Goal: Task Accomplishment & Management: Use online tool/utility

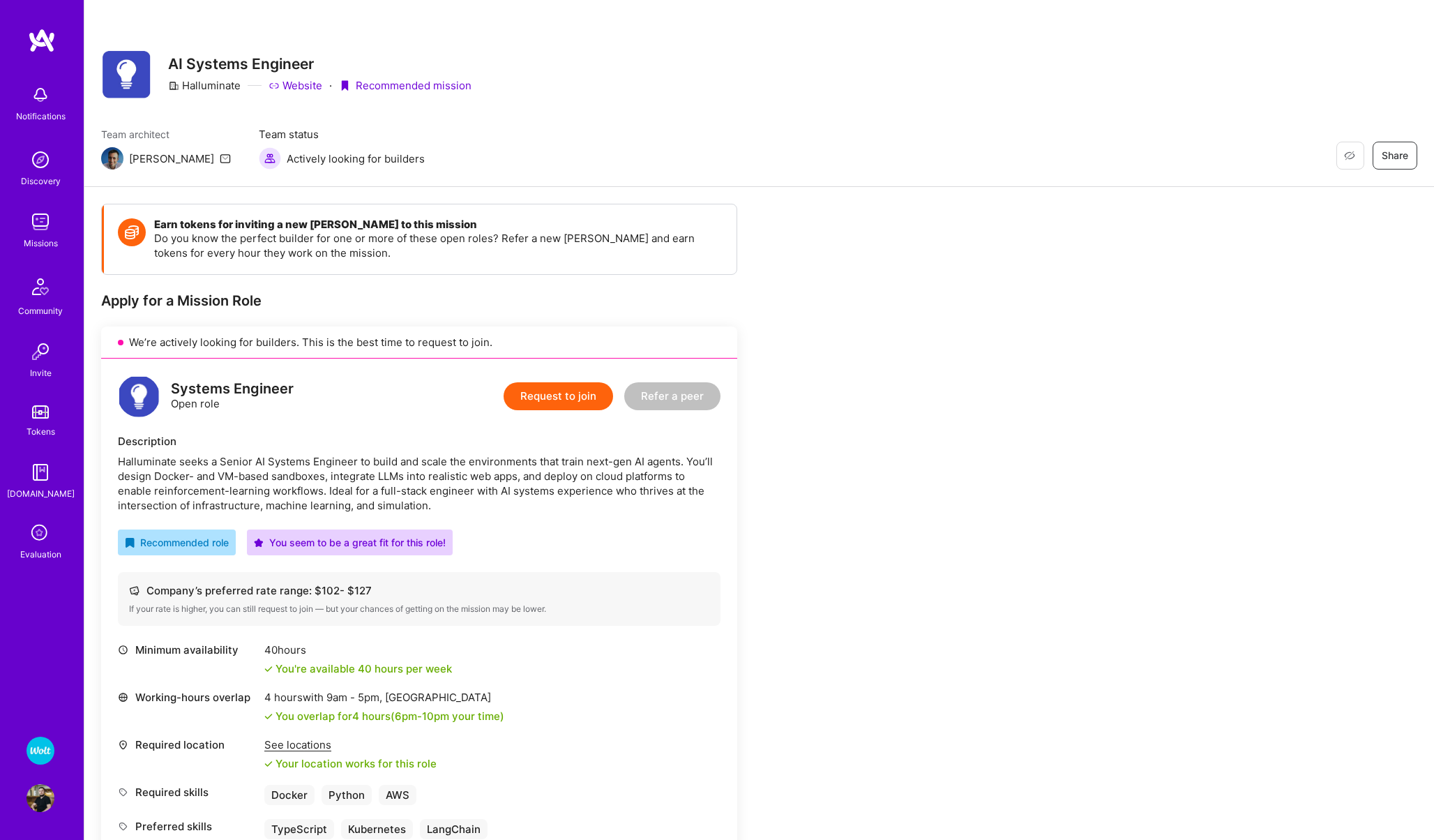
scroll to position [841, 0]
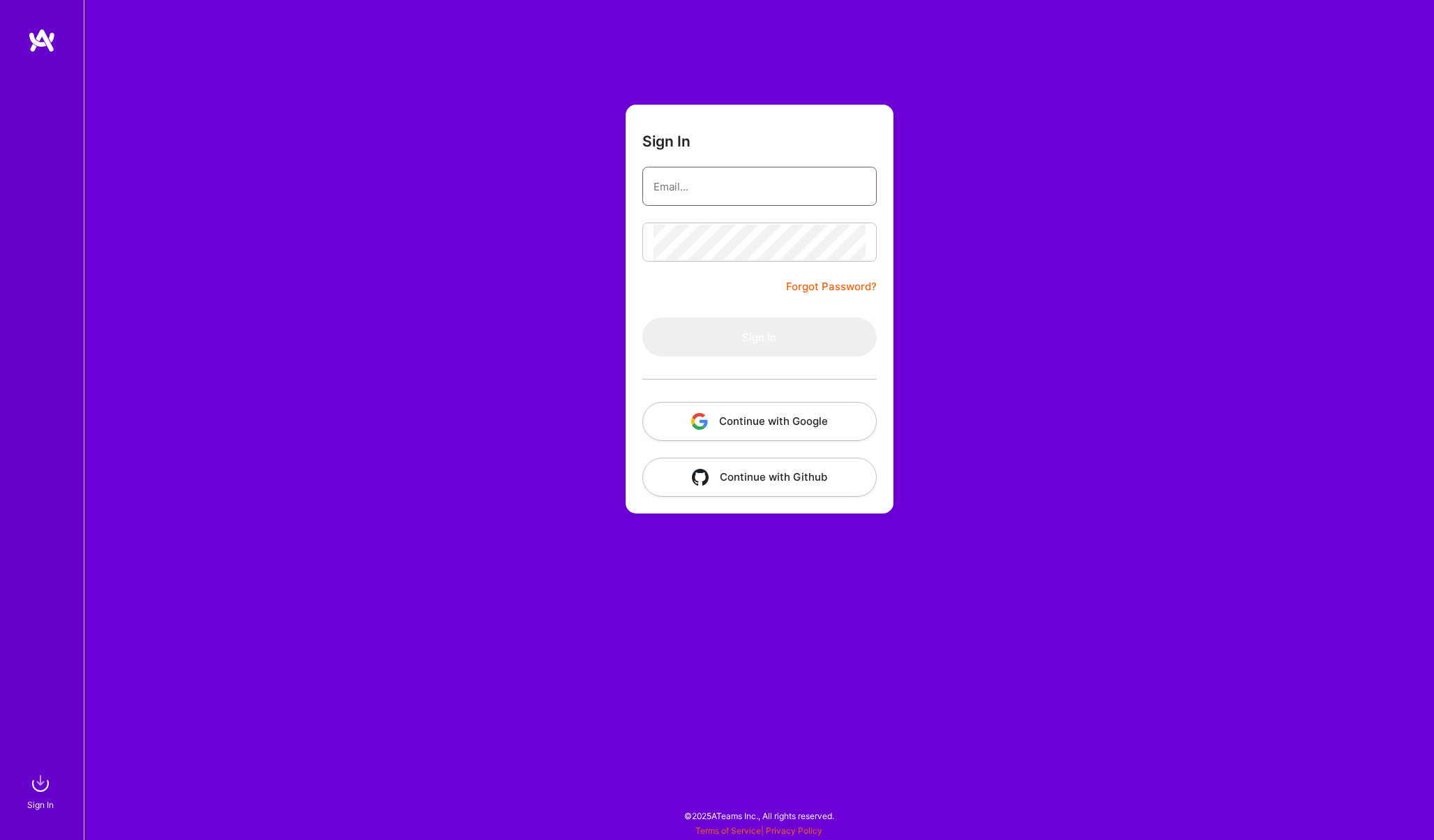
type input "[EMAIL_ADDRESS][PERSON_NAME][DOMAIN_NAME]"
click at [669, 351] on button "Sign In" at bounding box center [759, 337] width 234 height 39
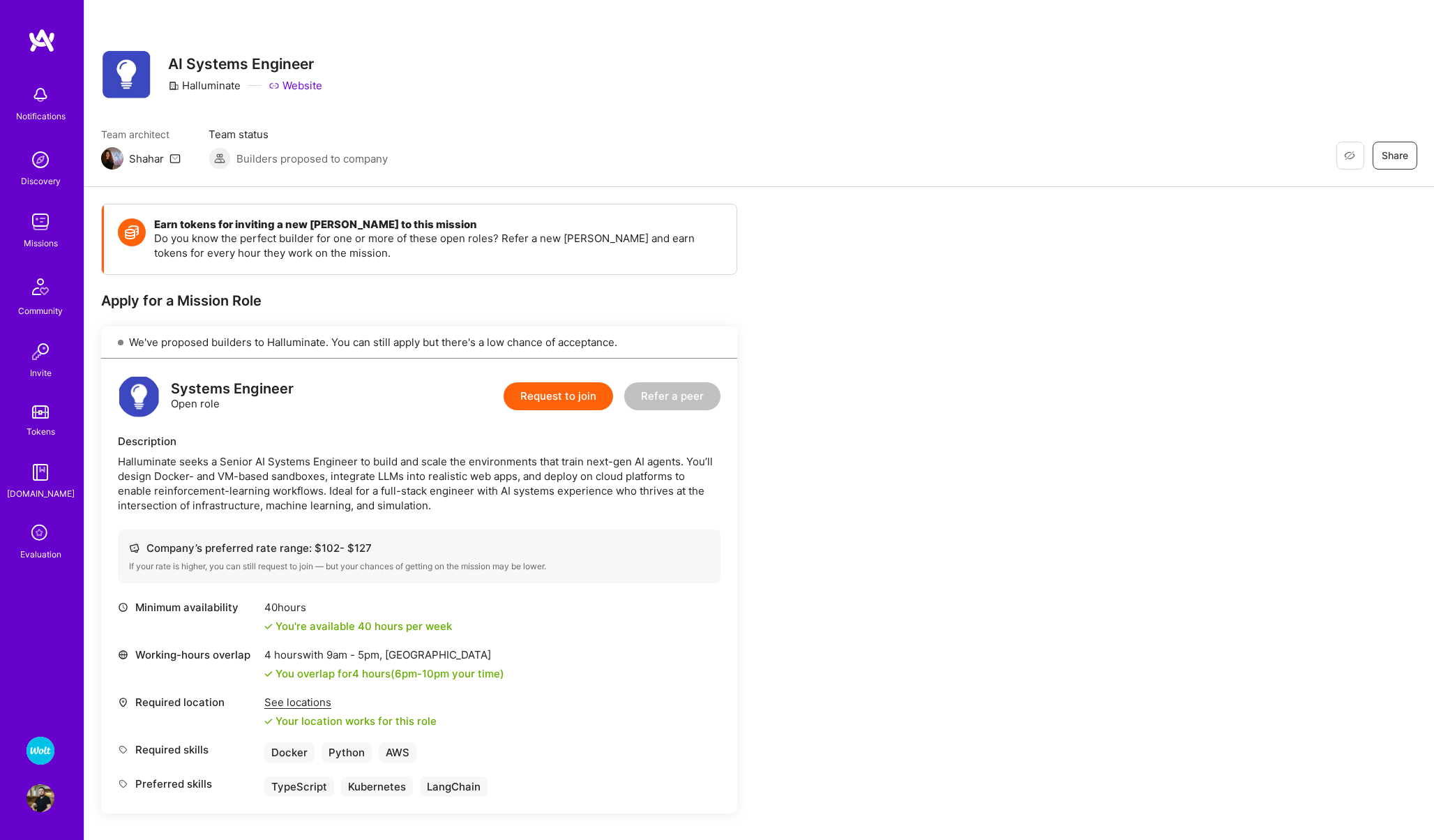
click at [36, 221] on img at bounding box center [40, 222] width 28 height 28
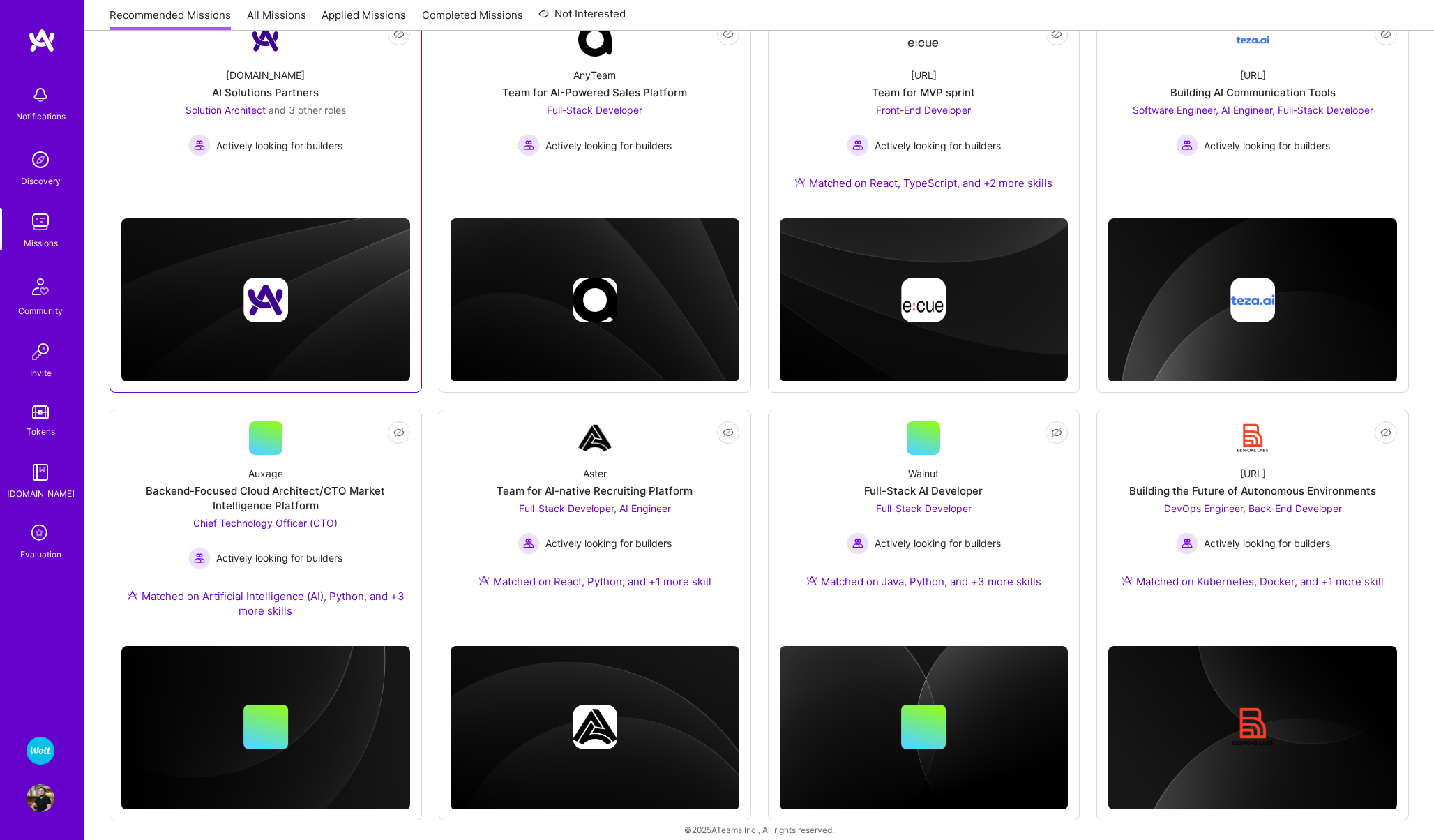
scroll to position [227, 0]
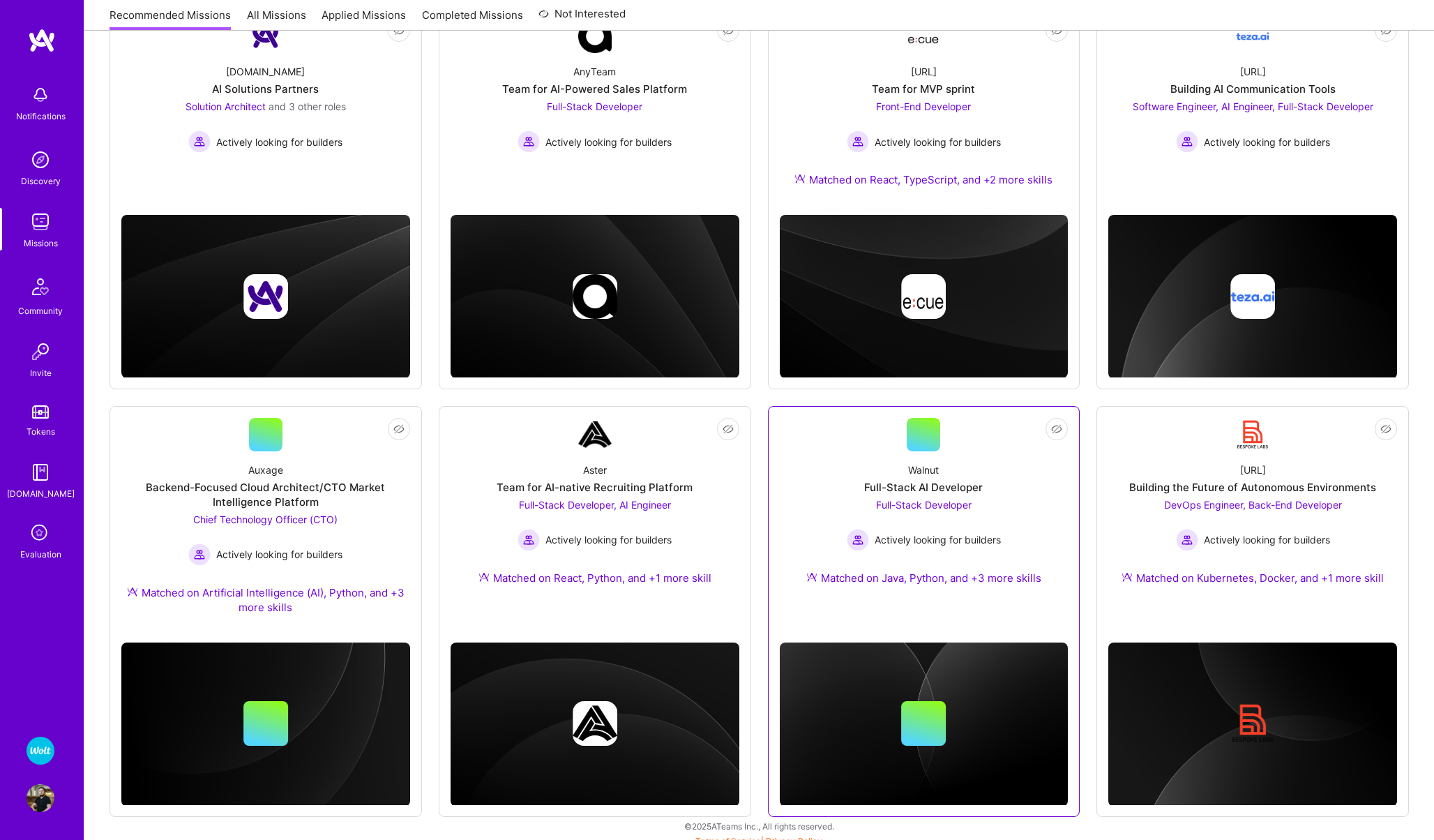
click at [822, 461] on div "Walnut Full-Stack AI Developer Full-Stack Developer Actively looking for builde…" at bounding box center [924, 527] width 289 height 151
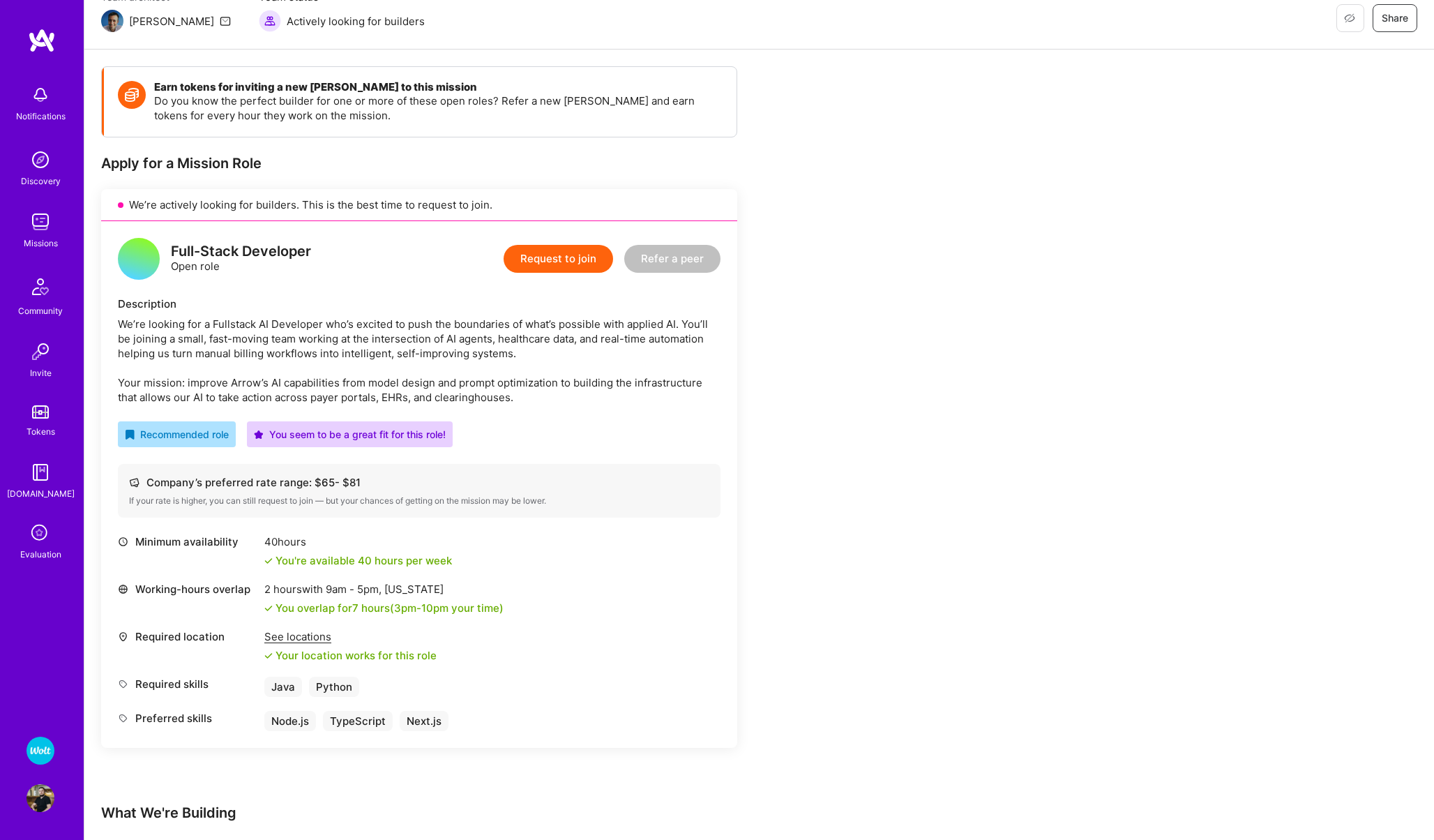
scroll to position [138, 0]
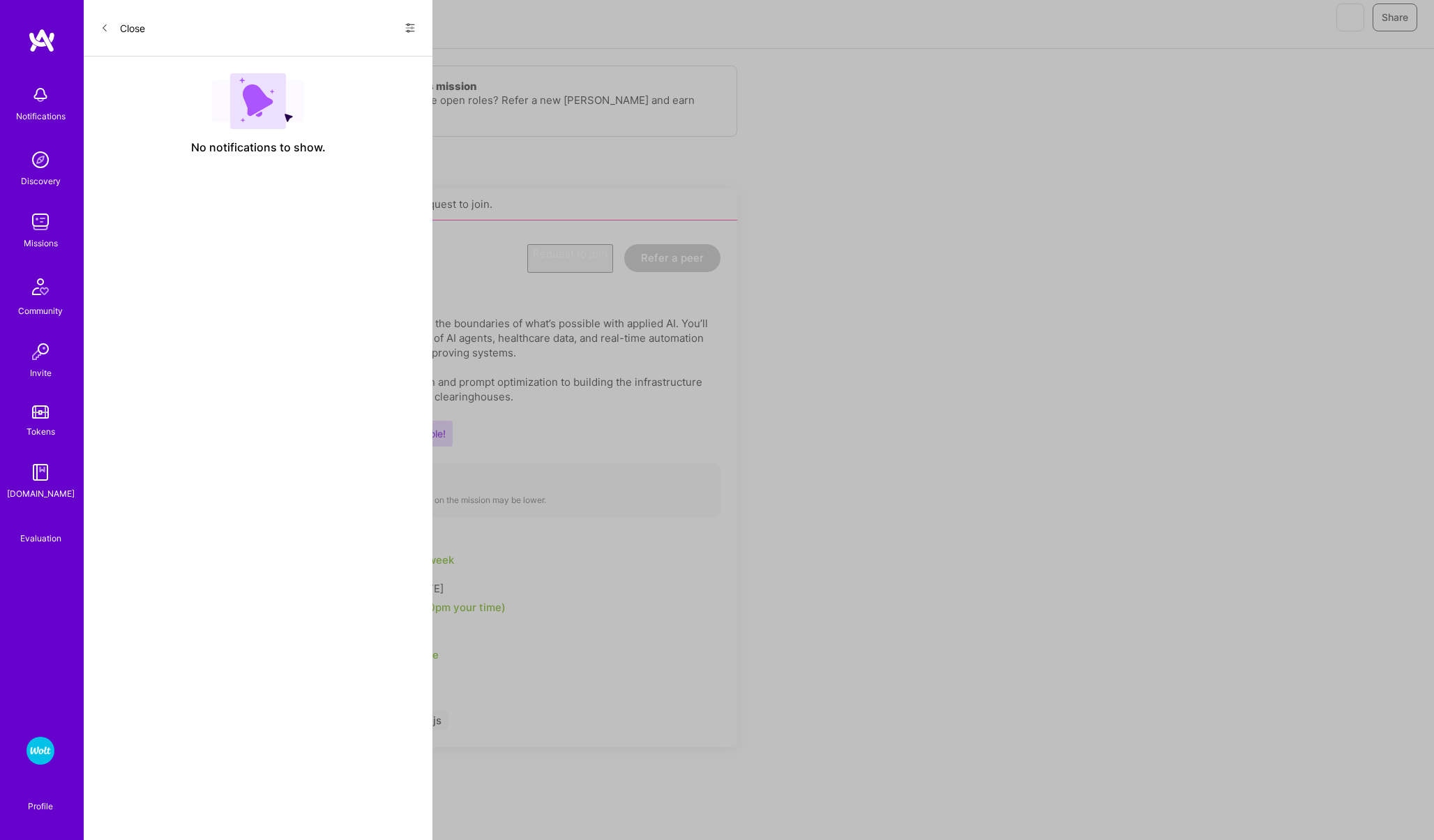
scroll to position [227, 0]
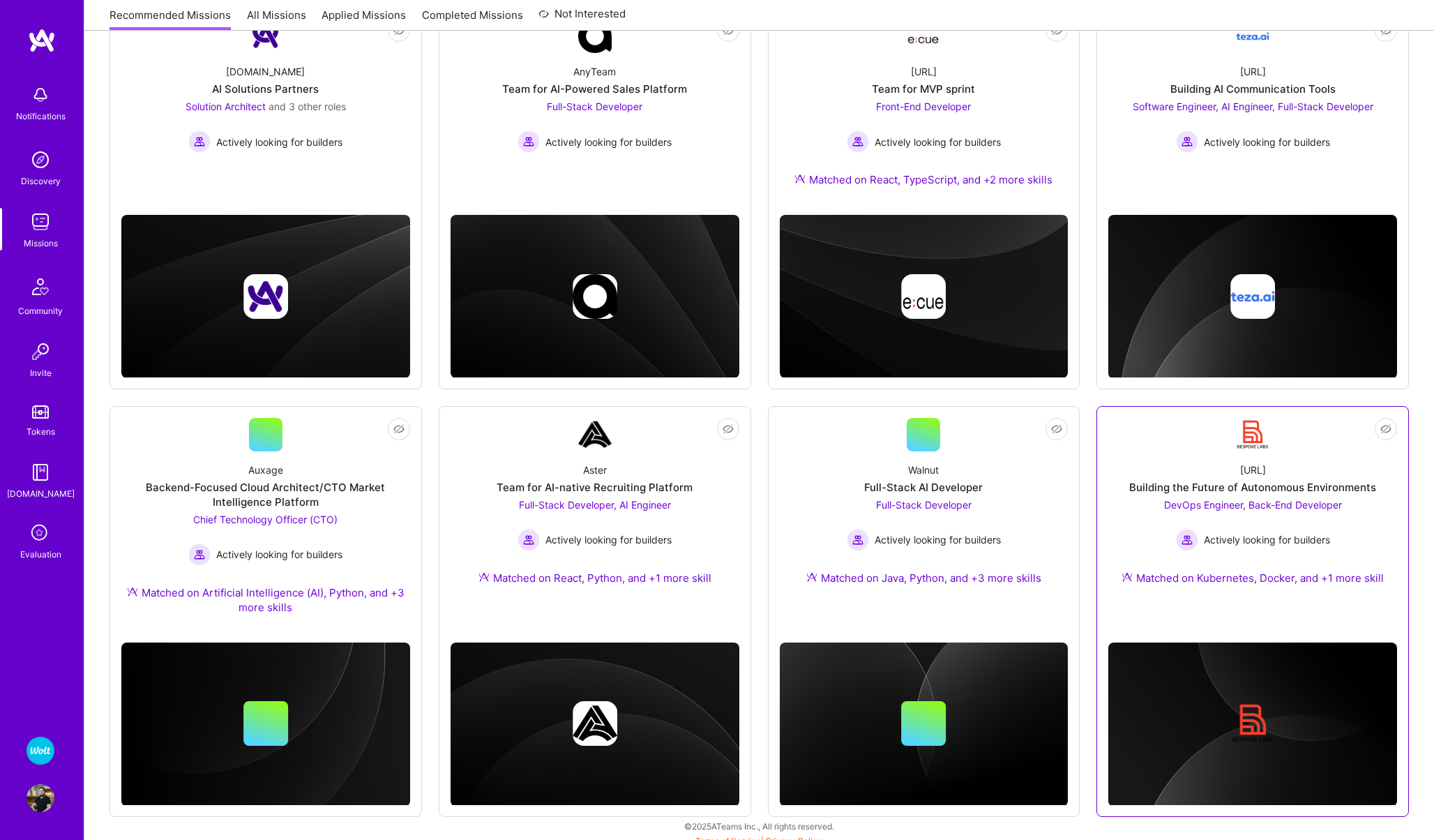
click at [1171, 456] on div "[URL] Building the Future of Autonomous Environments DevOps Engineer, Back-End …" at bounding box center [1253, 527] width 289 height 151
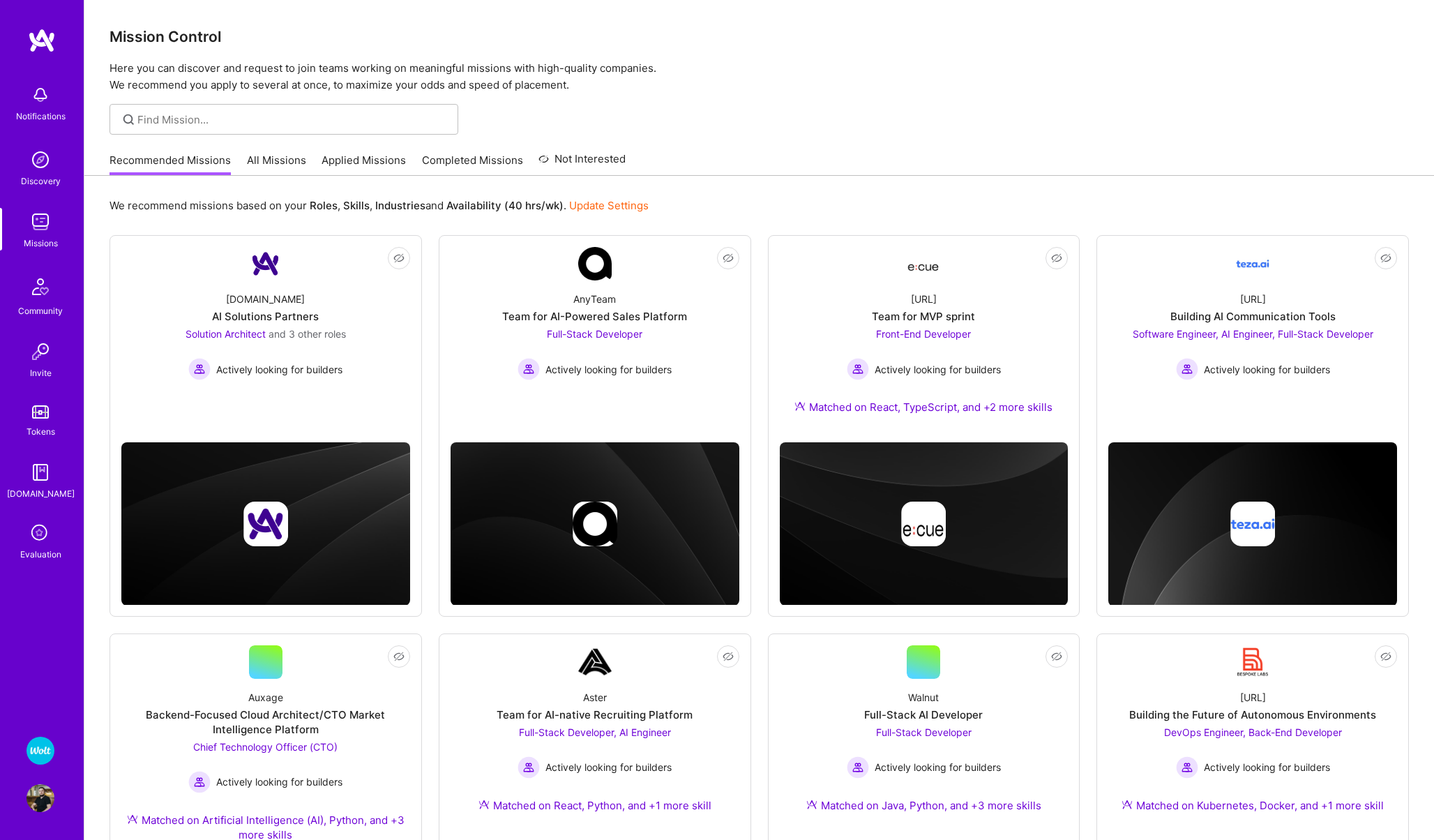
click at [284, 168] on link "All Missions" at bounding box center [276, 164] width 59 height 23
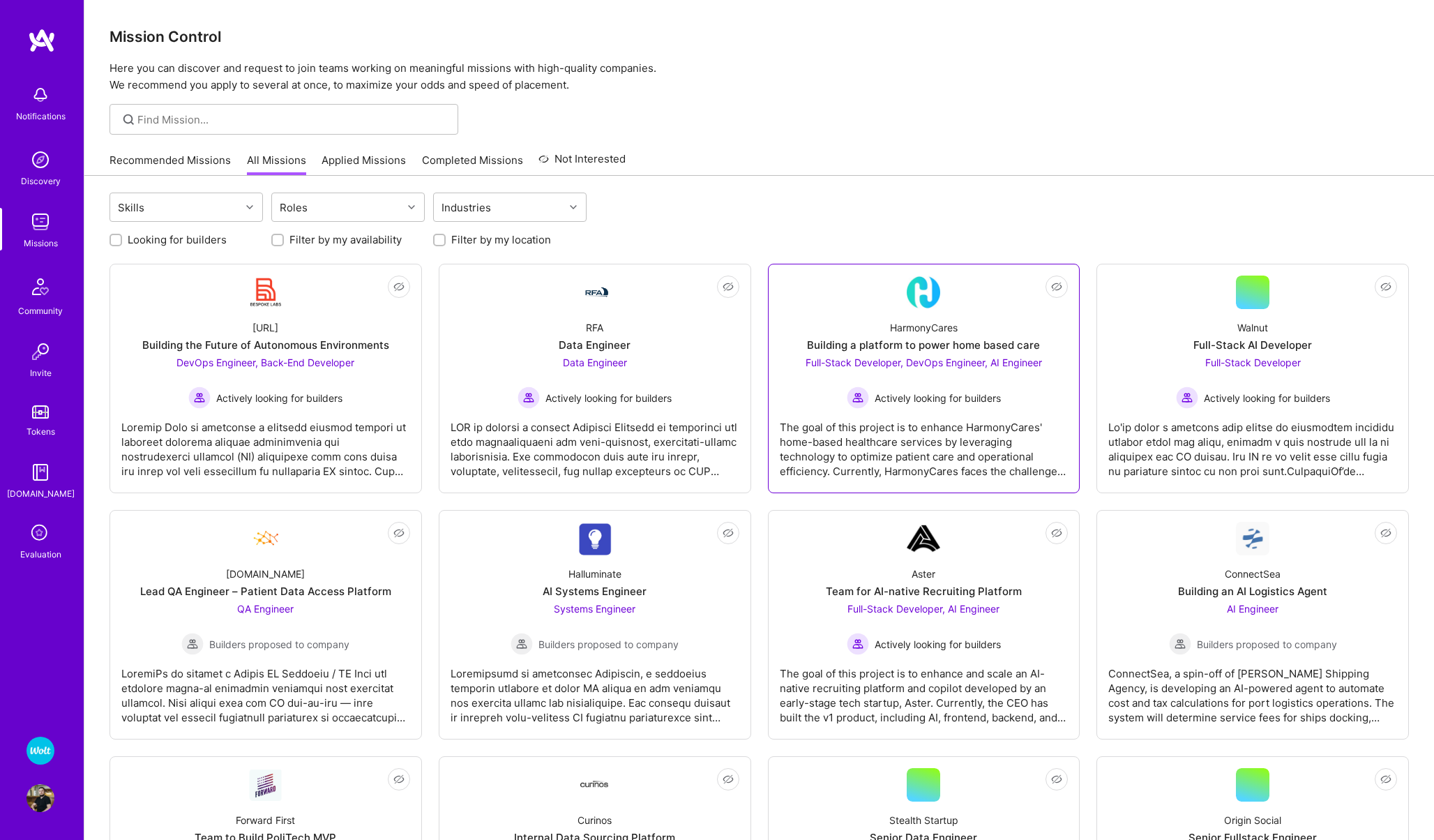
click at [805, 297] on link "Not Interested HarmonyCares Building a platform to power home based care Full-S…" at bounding box center [924, 378] width 289 height 206
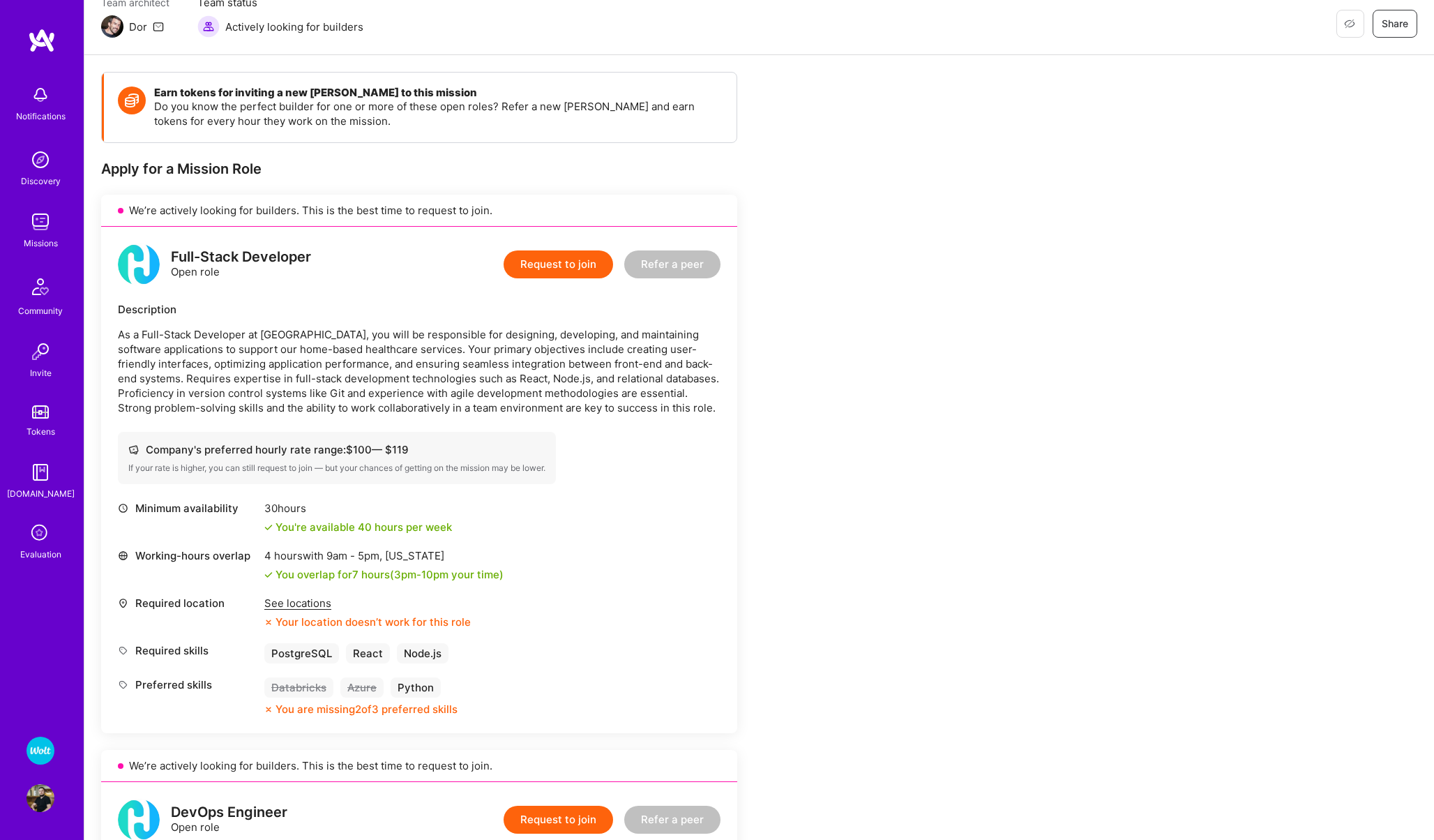
scroll to position [169, 0]
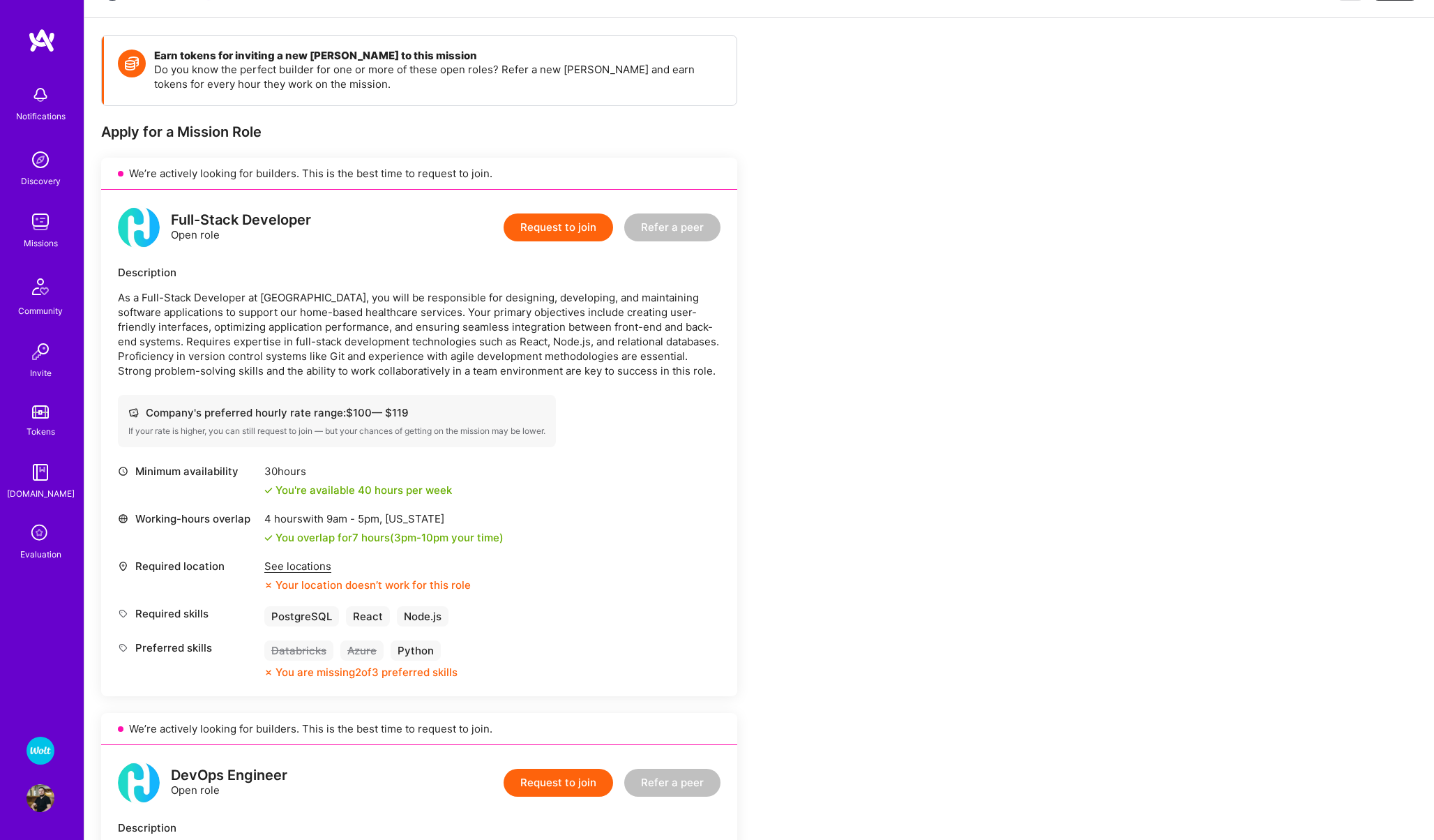
click at [300, 565] on div "See locations" at bounding box center [368, 566] width 206 height 14
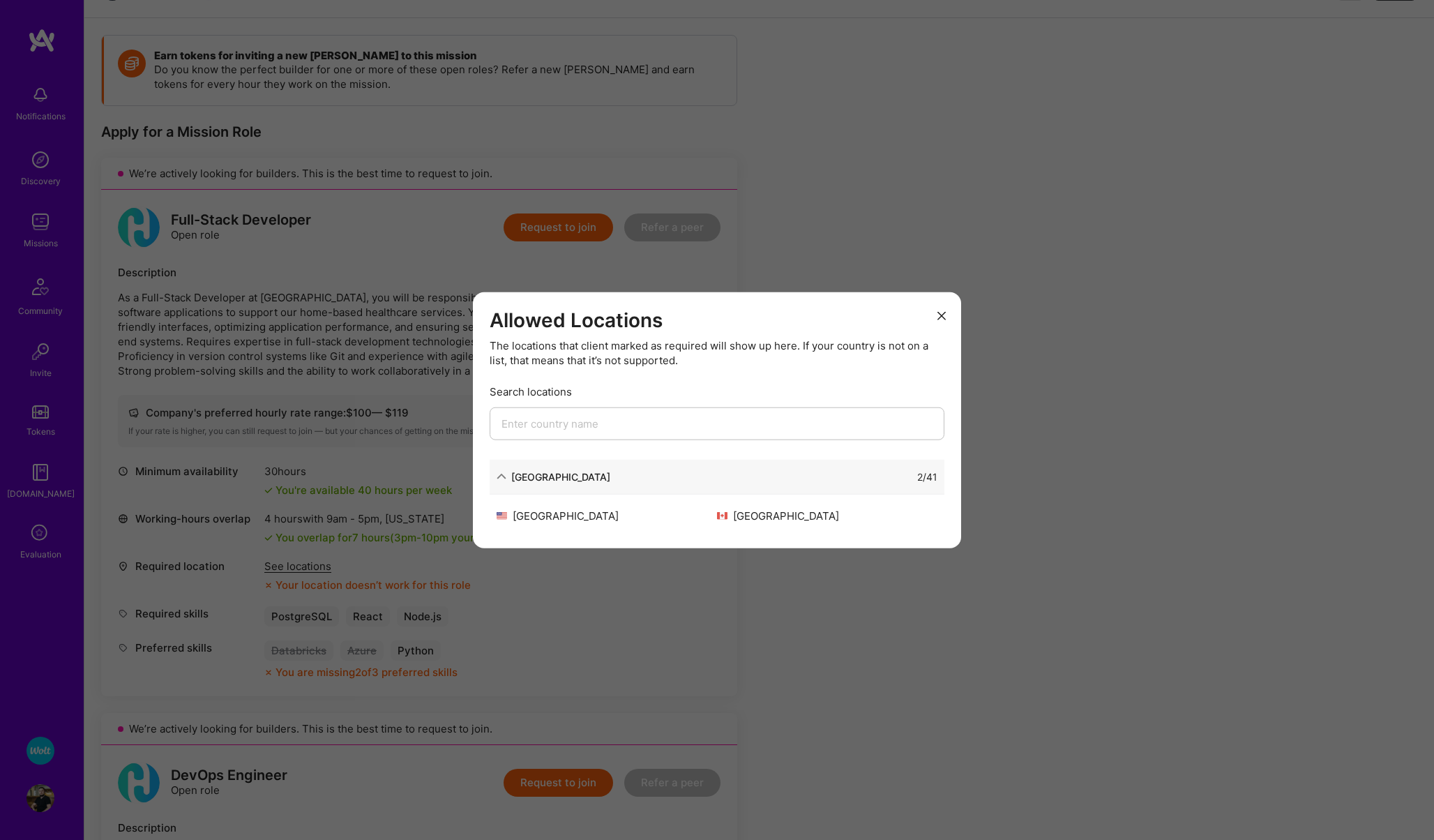
click at [611, 627] on div "Allowed Locations The locations that client marked as required will show up her…" at bounding box center [717, 420] width 1434 height 840
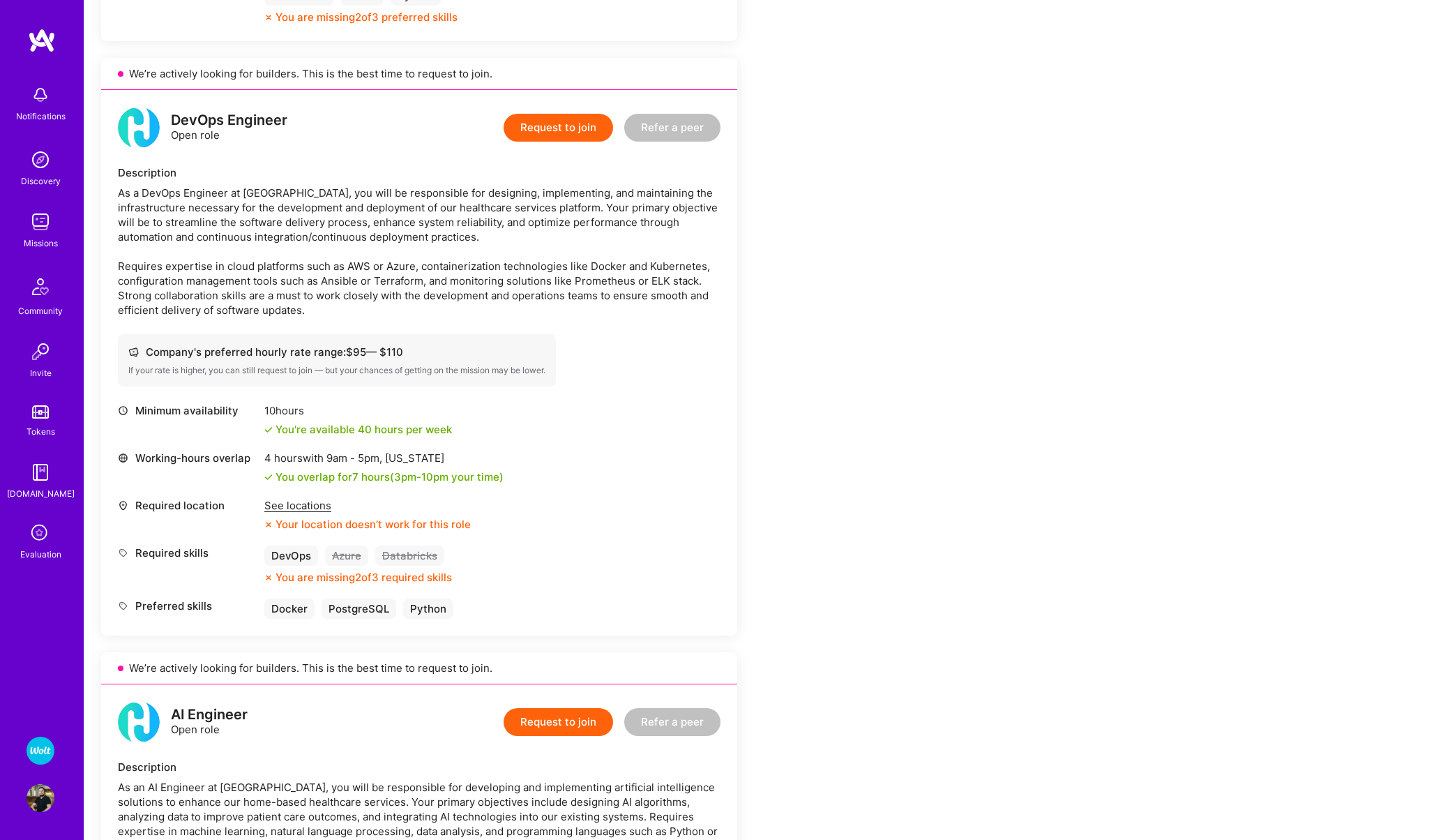
scroll to position [830, 0]
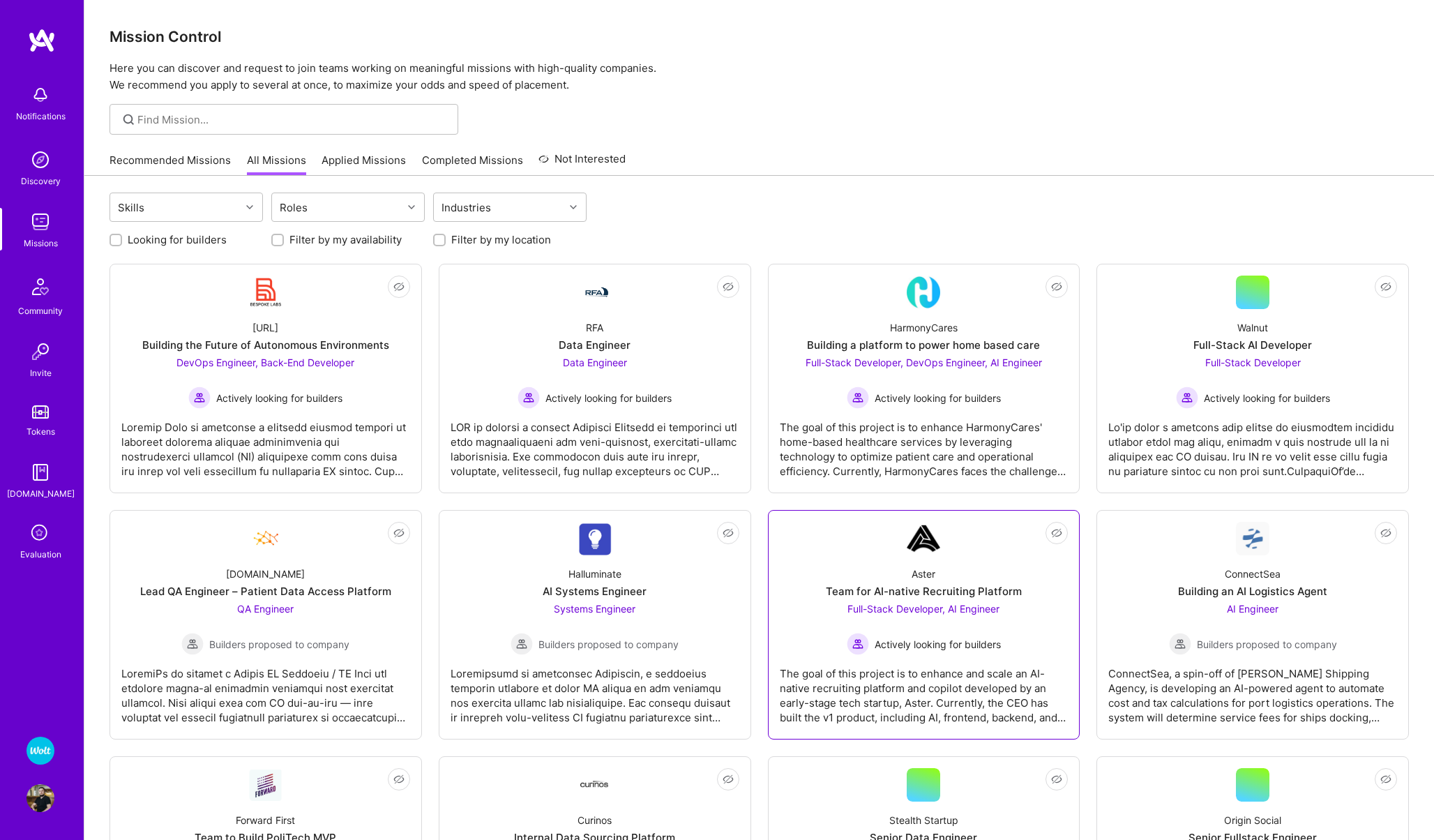
click at [855, 555] on link "Not Interested Aster Team for AI-native Recruiting Platform Full-Stack Develope…" at bounding box center [924, 624] width 289 height 206
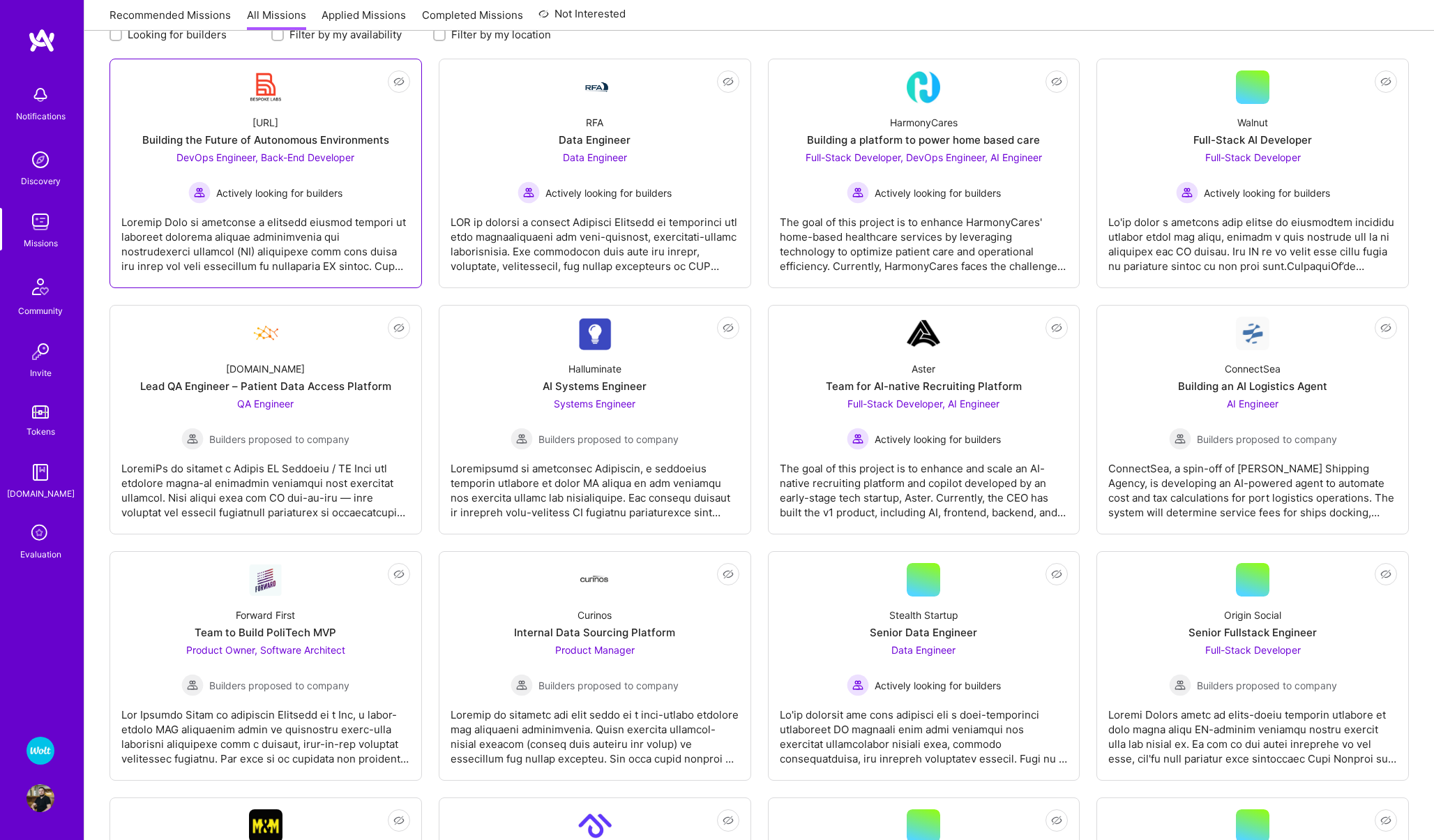
scroll to position [208, 0]
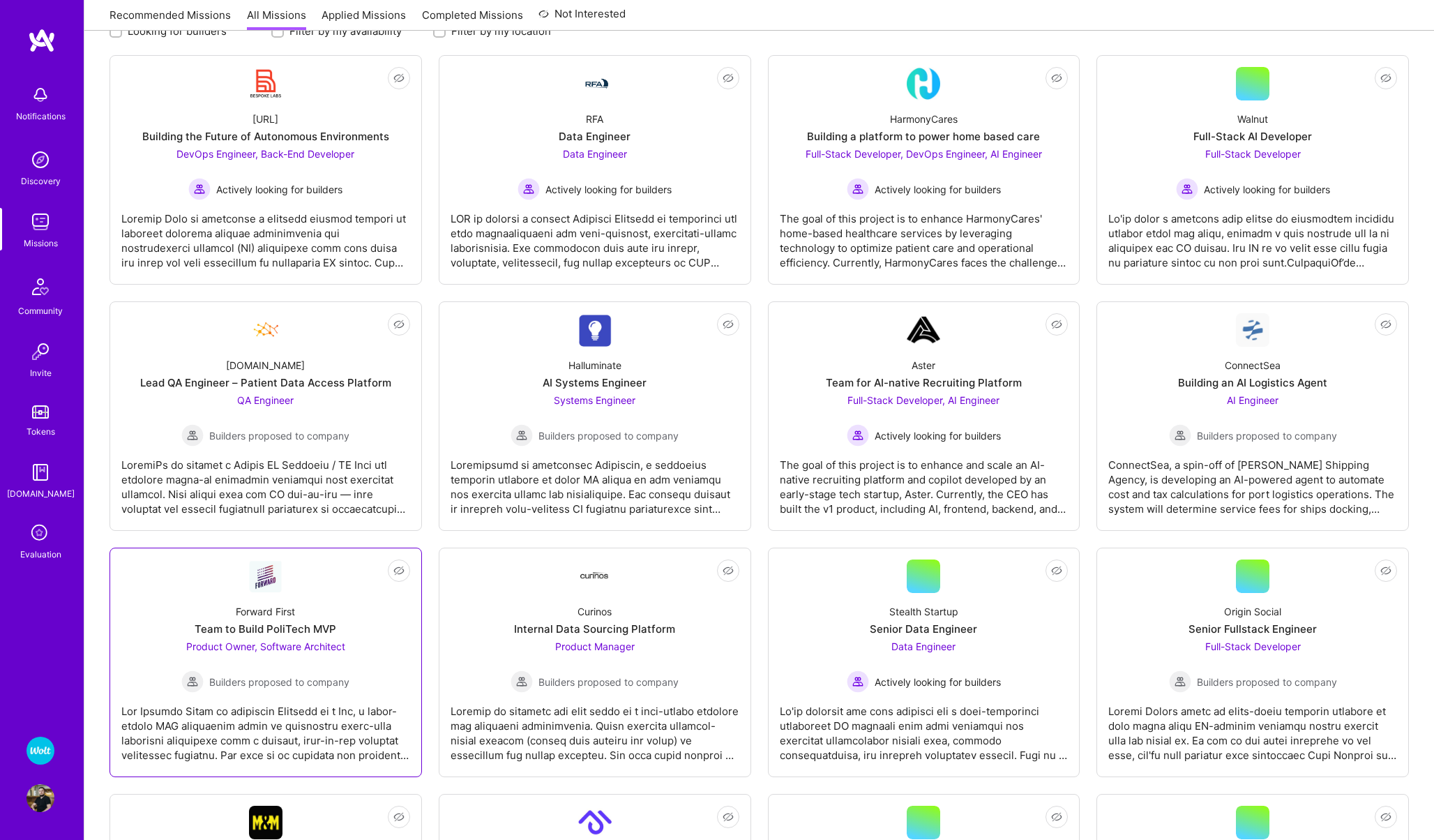
click at [330, 591] on link "Not Interested Forward First Team to Build PoliTech MVP Product Owner, Software…" at bounding box center [266, 661] width 289 height 206
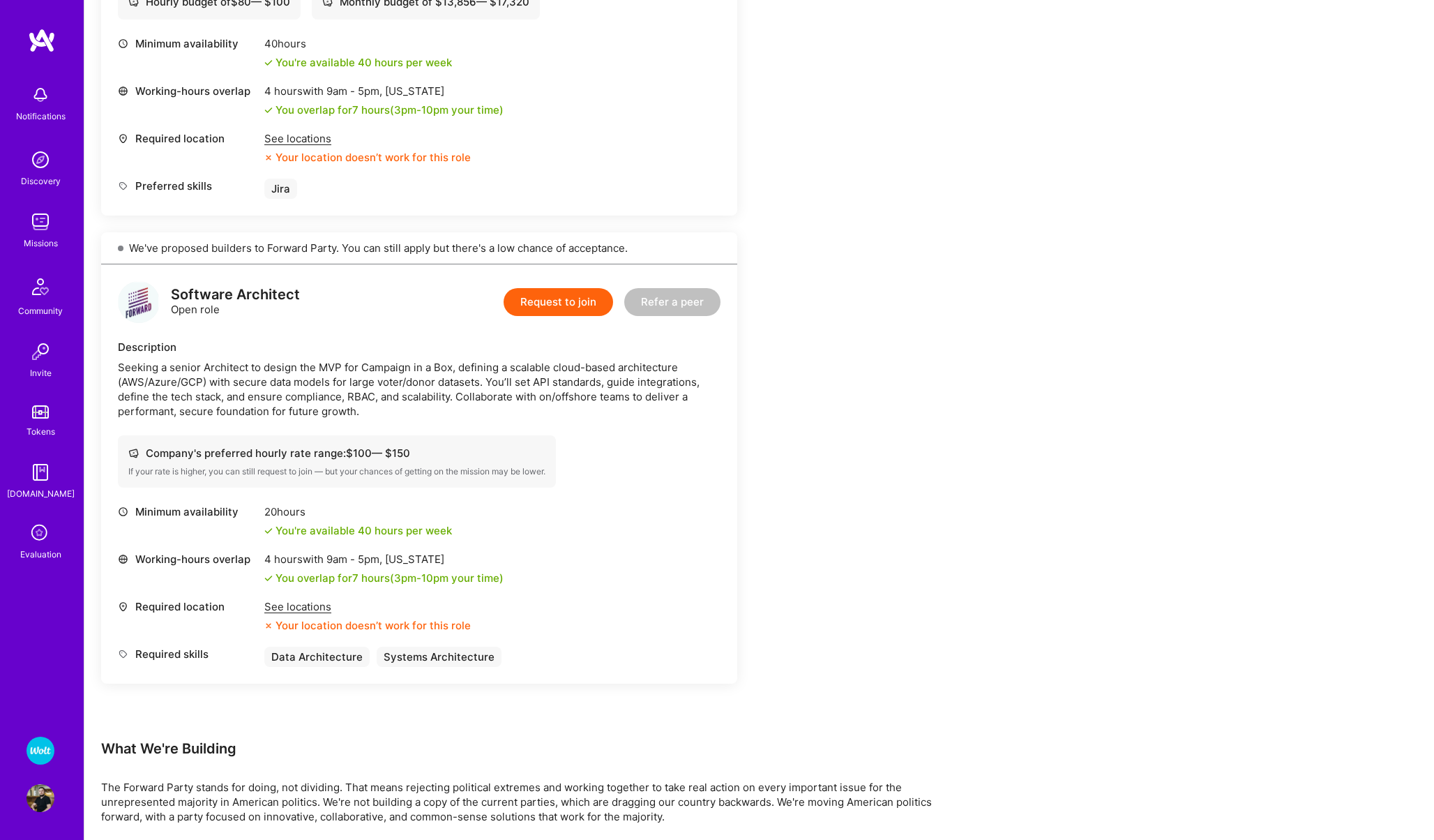
scroll to position [547, 0]
click at [279, 605] on div "See locations" at bounding box center [368, 606] width 206 height 14
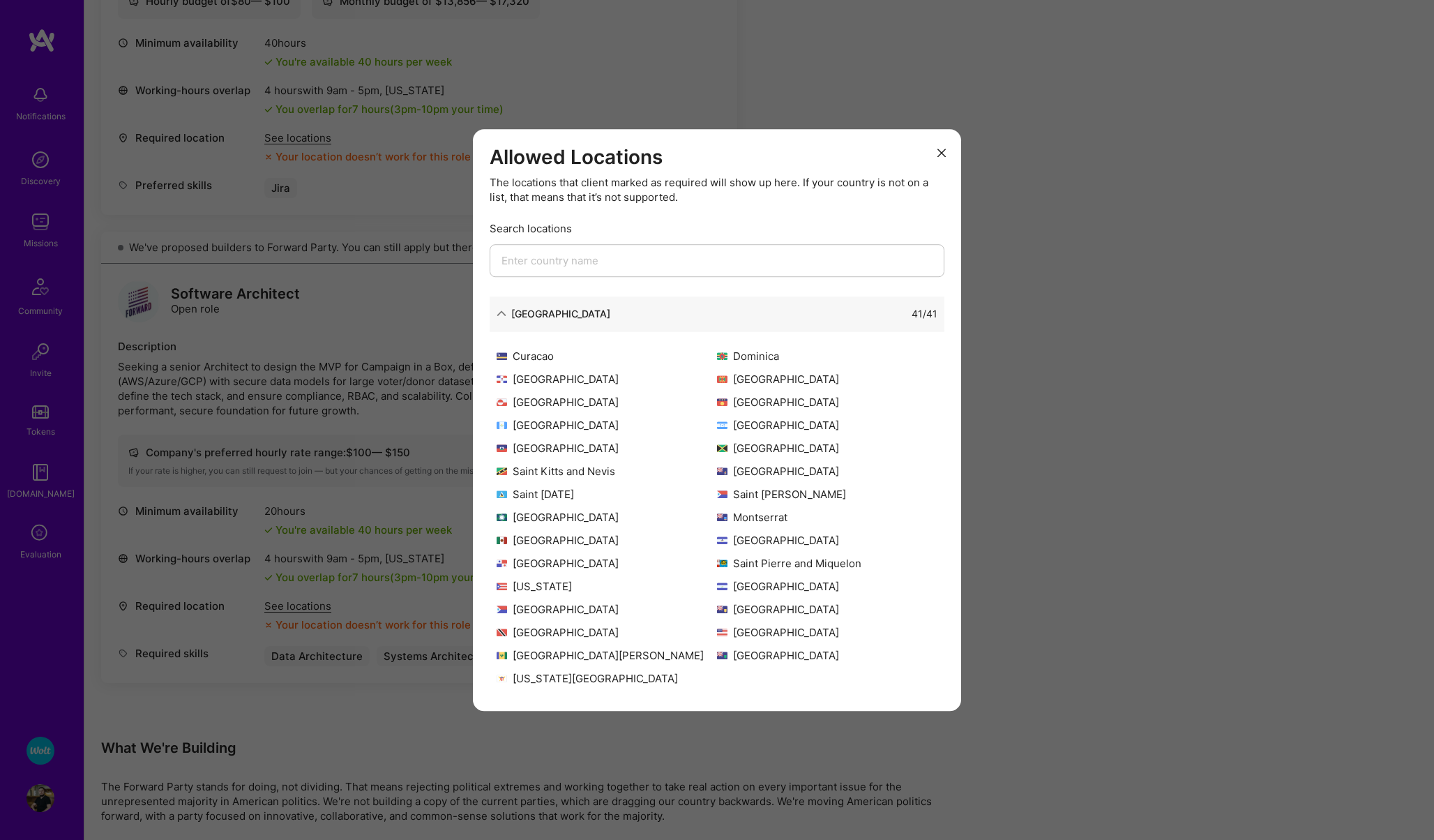
scroll to position [0, 0]
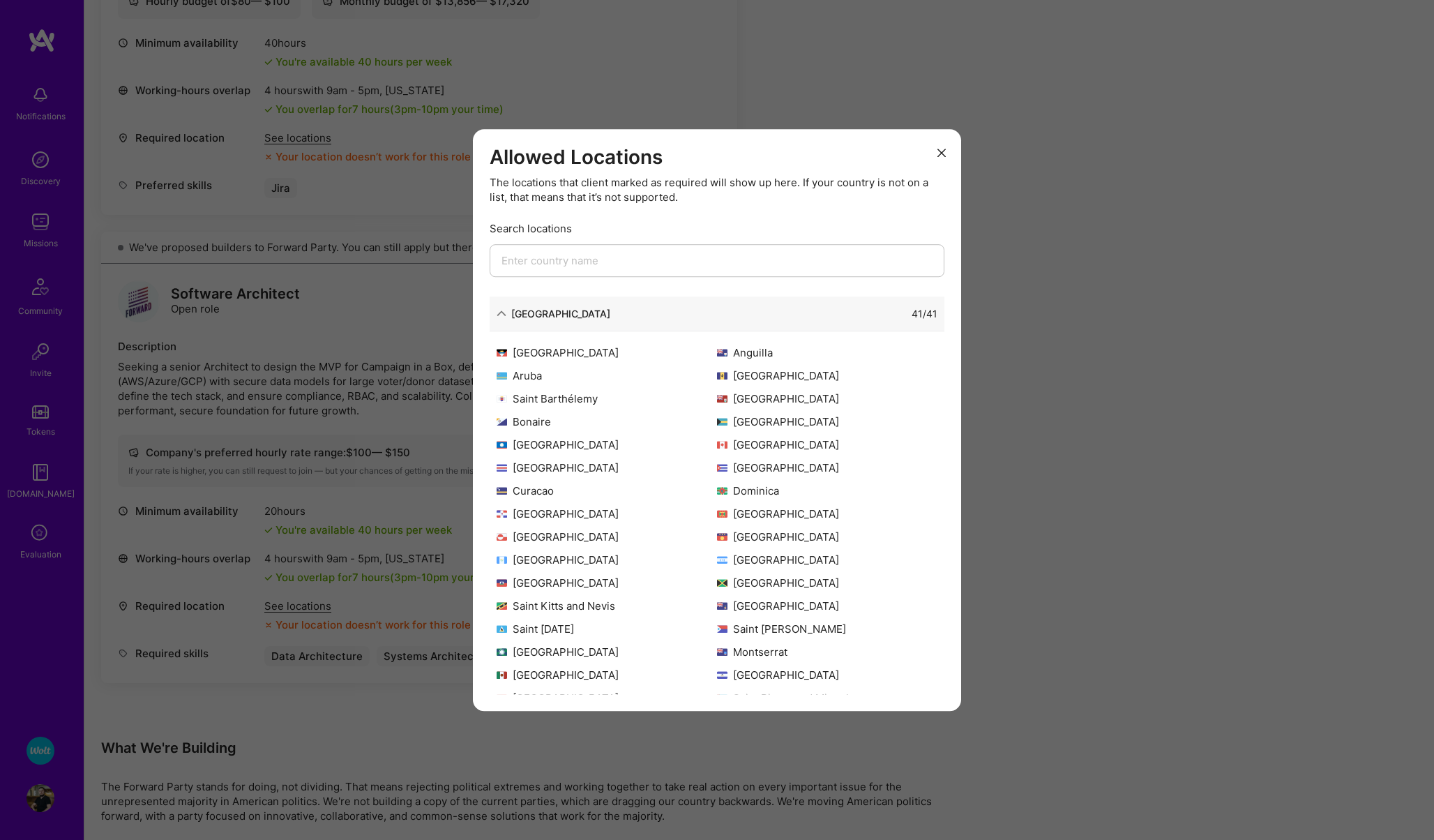
click at [322, 483] on div "Allowed Locations The locations that client marked as required will show up her…" at bounding box center [717, 420] width 1434 height 840
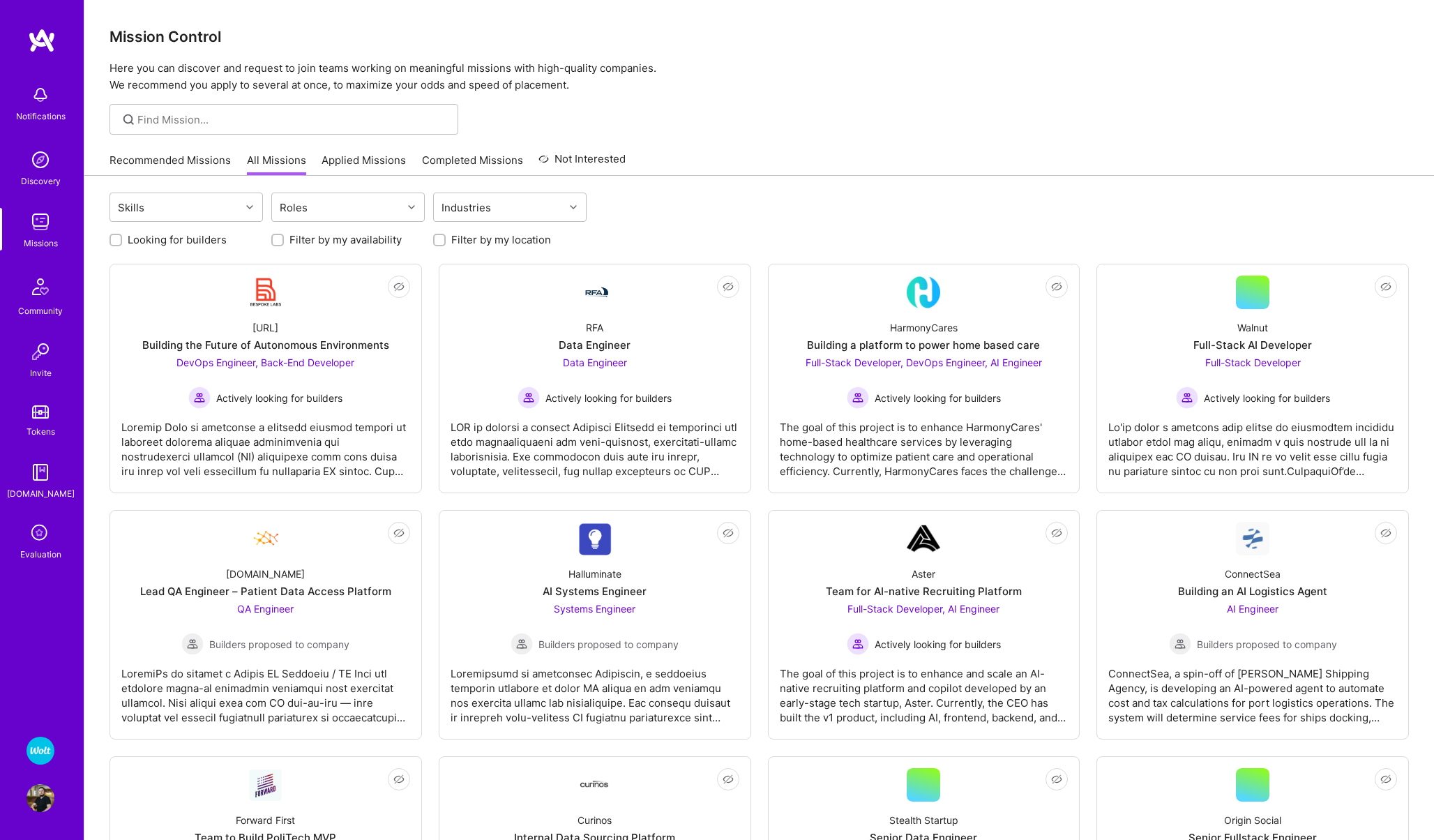
click at [196, 171] on link "Recommended Missions" at bounding box center [170, 164] width 121 height 23
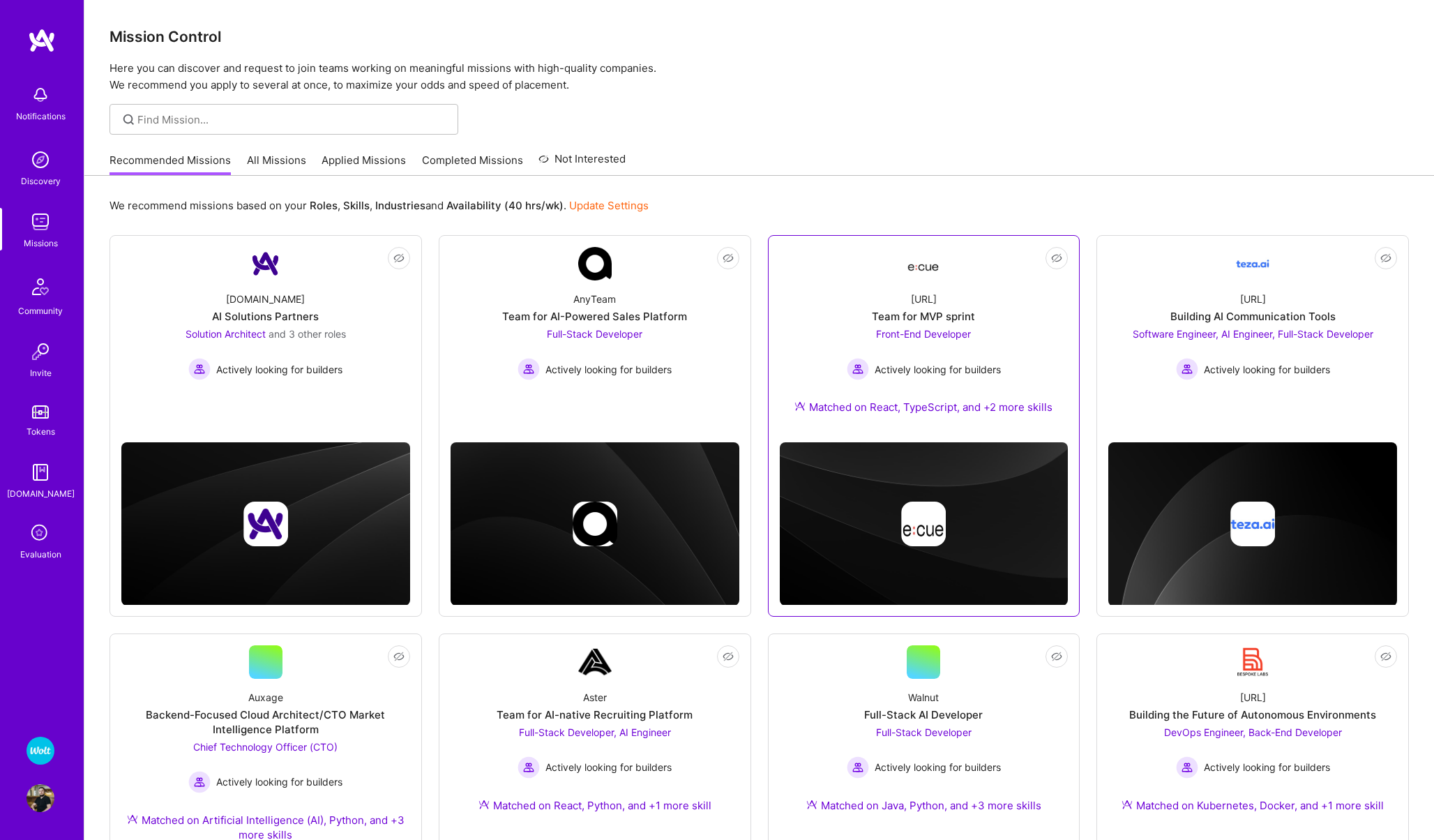
click at [844, 318] on div "[URL] Team for MVP sprint Front-End Developer Actively looking for builders Mat…" at bounding box center [924, 355] width 289 height 151
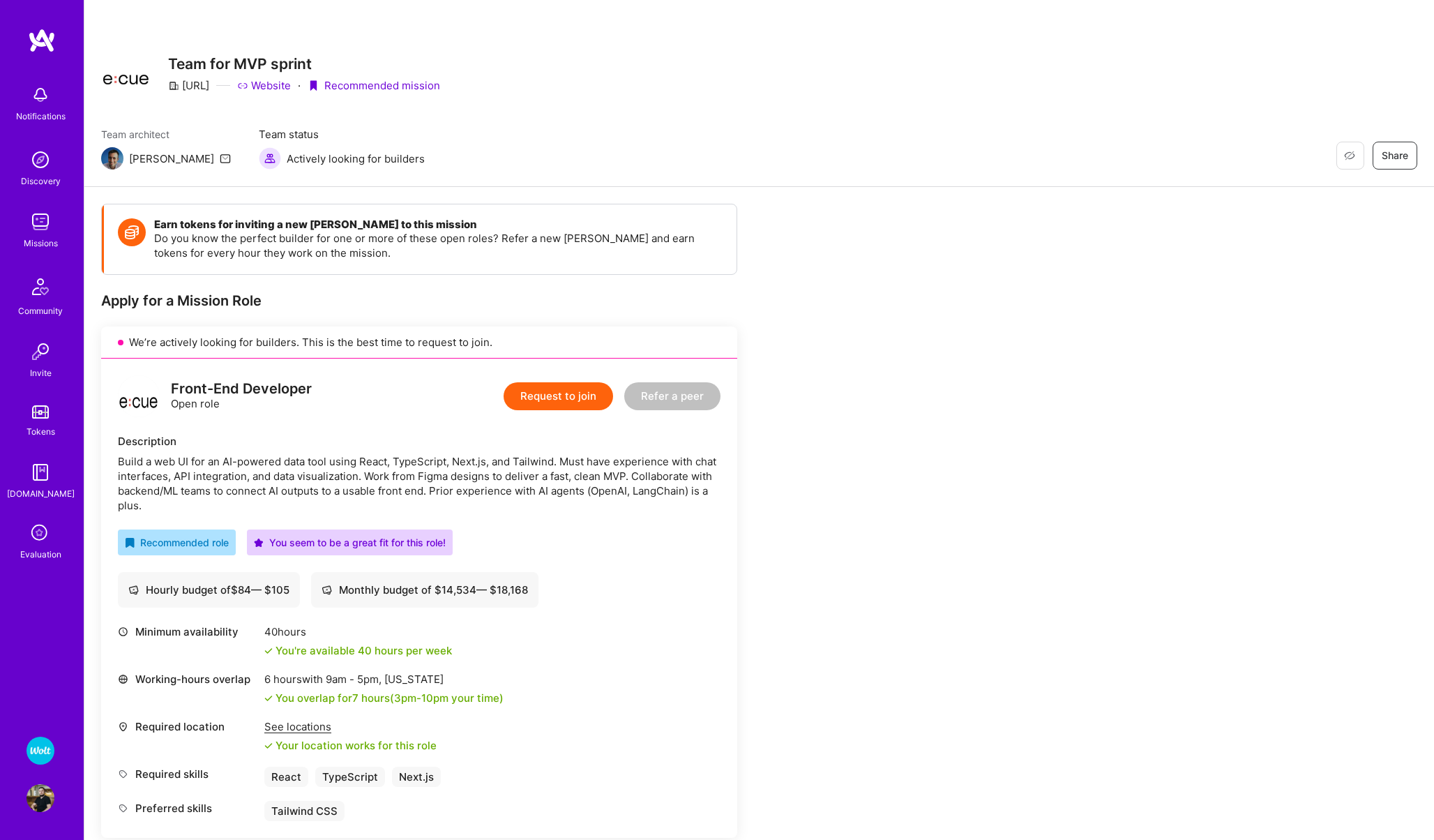
click at [45, 742] on img at bounding box center [40, 750] width 28 height 28
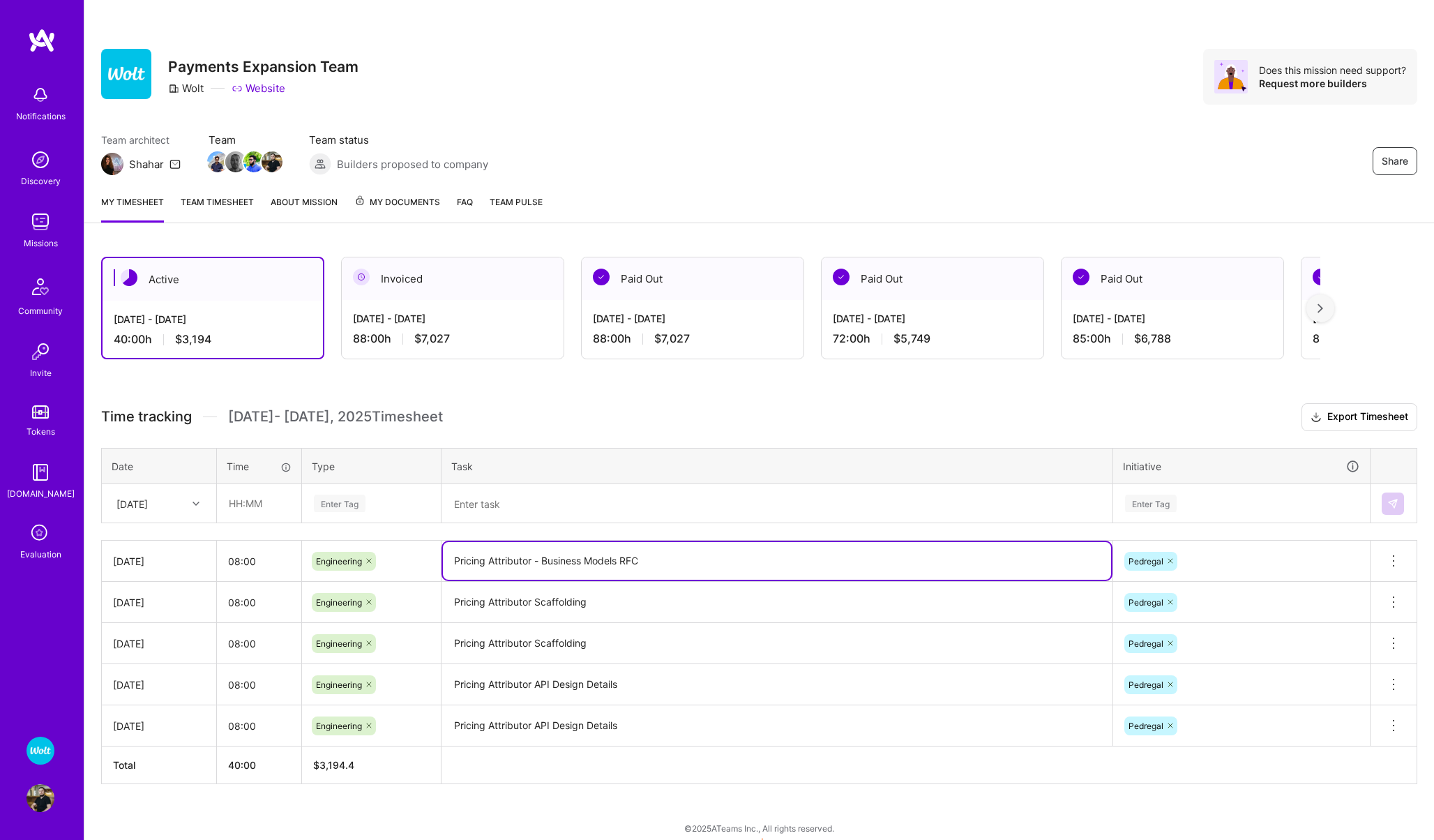
click at [572, 565] on textarea "Pricing Attributor - Business Models RFC" at bounding box center [777, 561] width 669 height 38
click at [163, 503] on div "[DATE]" at bounding box center [148, 503] width 77 height 23
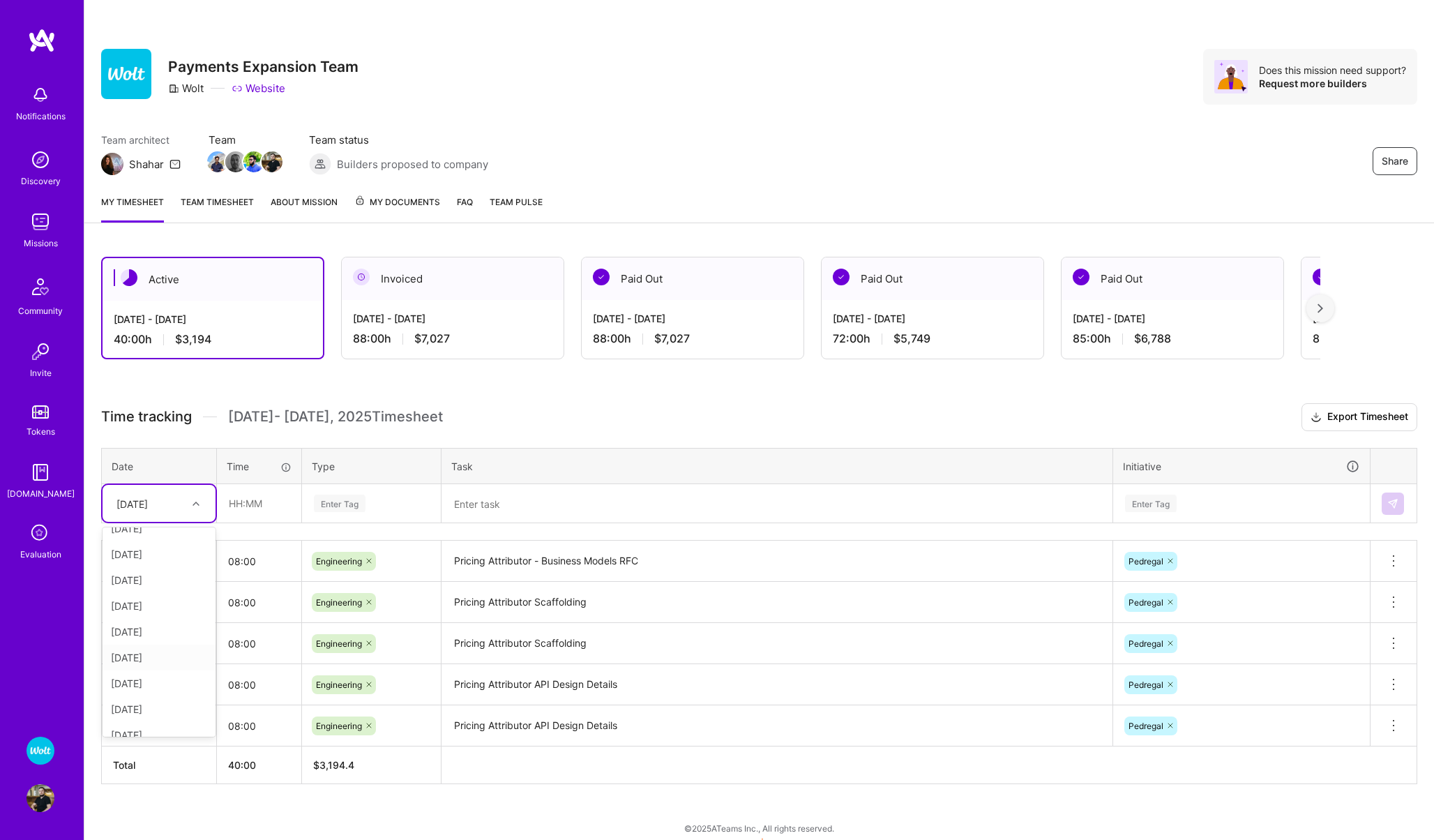
scroll to position [29, 0]
click at [140, 701] on div "[DATE]" at bounding box center [159, 695] width 113 height 26
click at [249, 513] on input "text" at bounding box center [259, 503] width 83 height 37
type input "08:00"
click at [339, 500] on div "Enter Tag" at bounding box center [340, 503] width 52 height 22
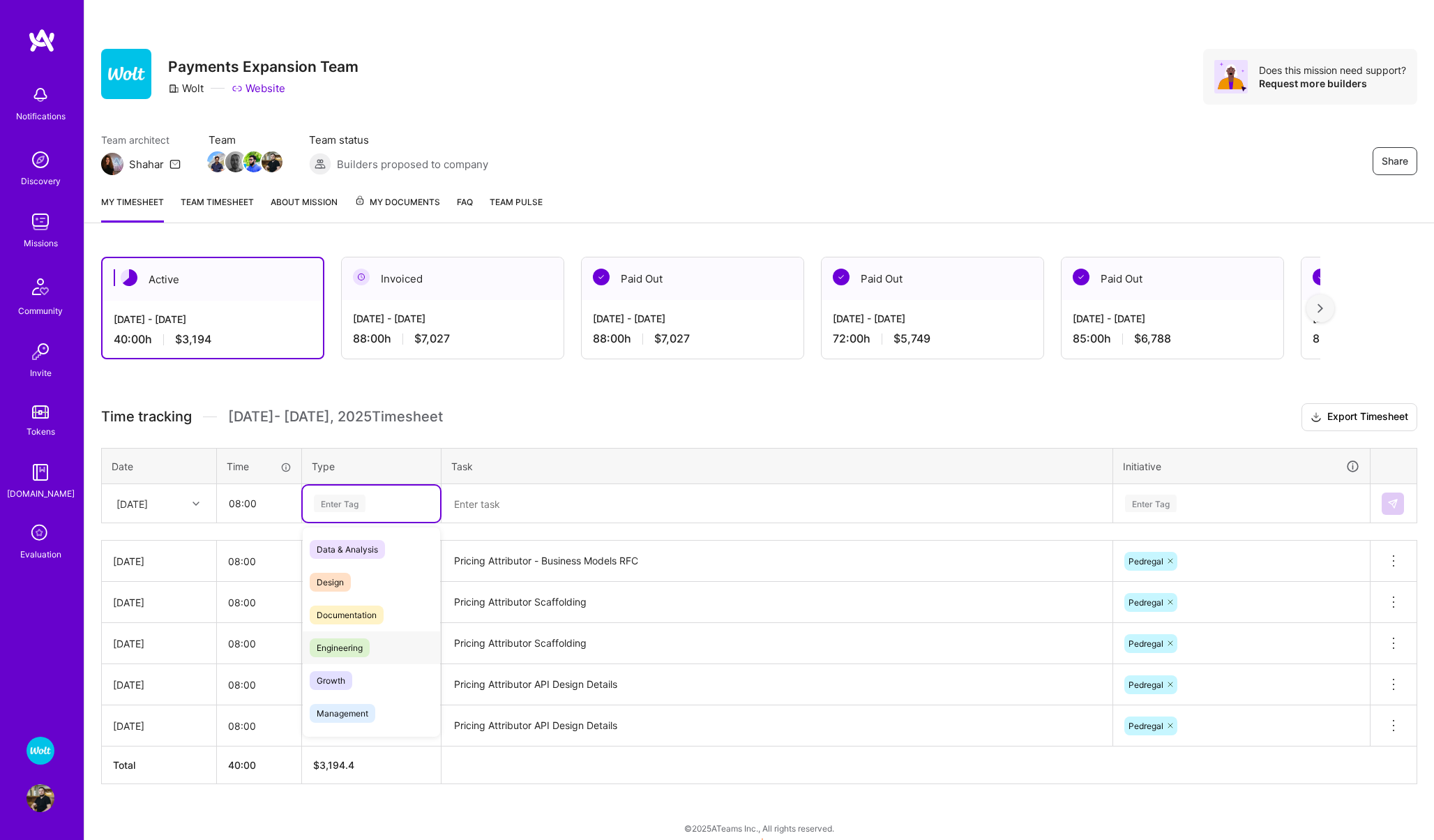
click at [337, 652] on span "Engineering" at bounding box center [339, 647] width 60 height 19
click at [494, 506] on textarea at bounding box center [777, 503] width 669 height 36
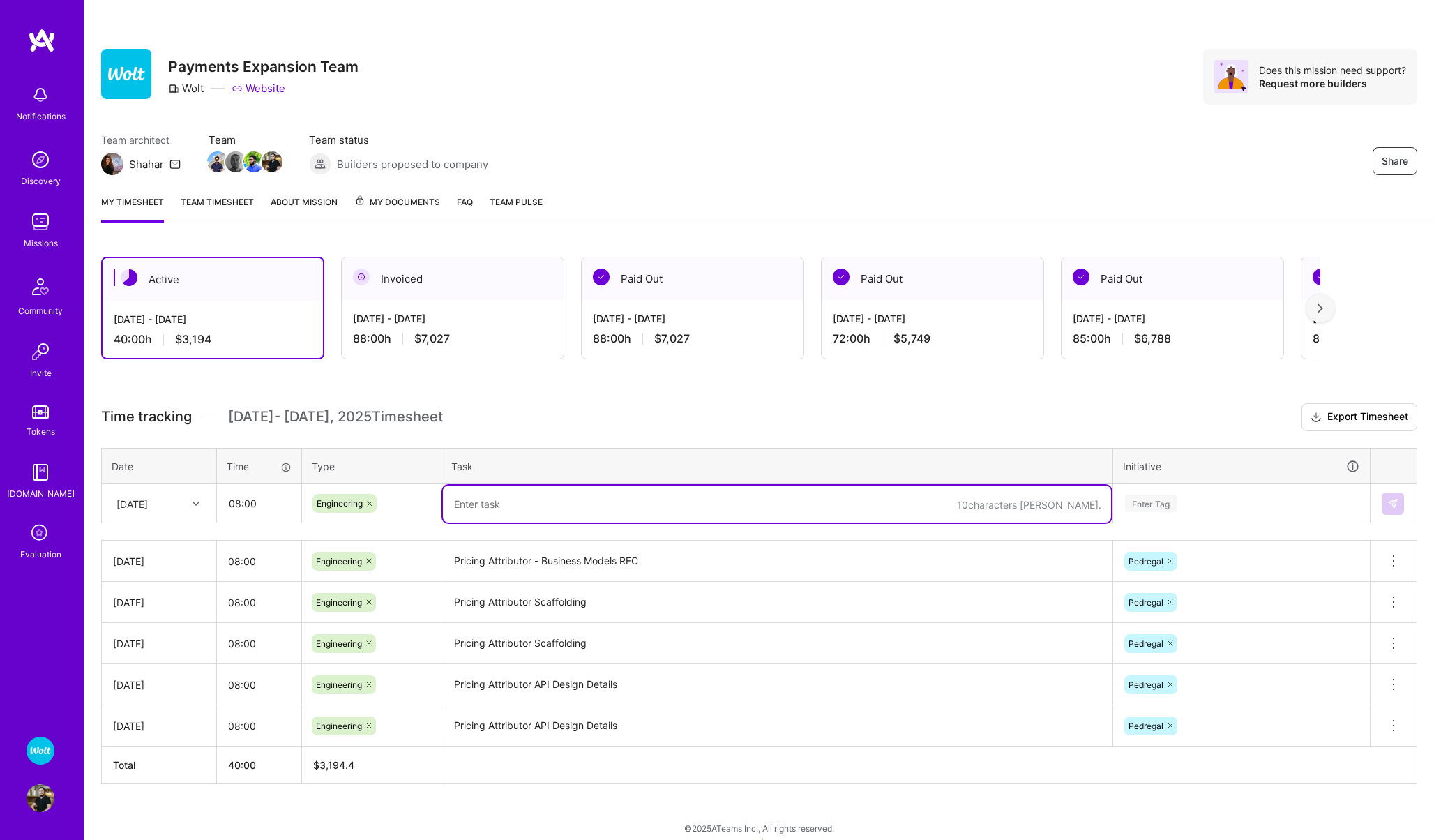
paste textarea "Pricing Attributor - Business Models RFC"
type textarea "Pricing Attributor - Business Models RFC"
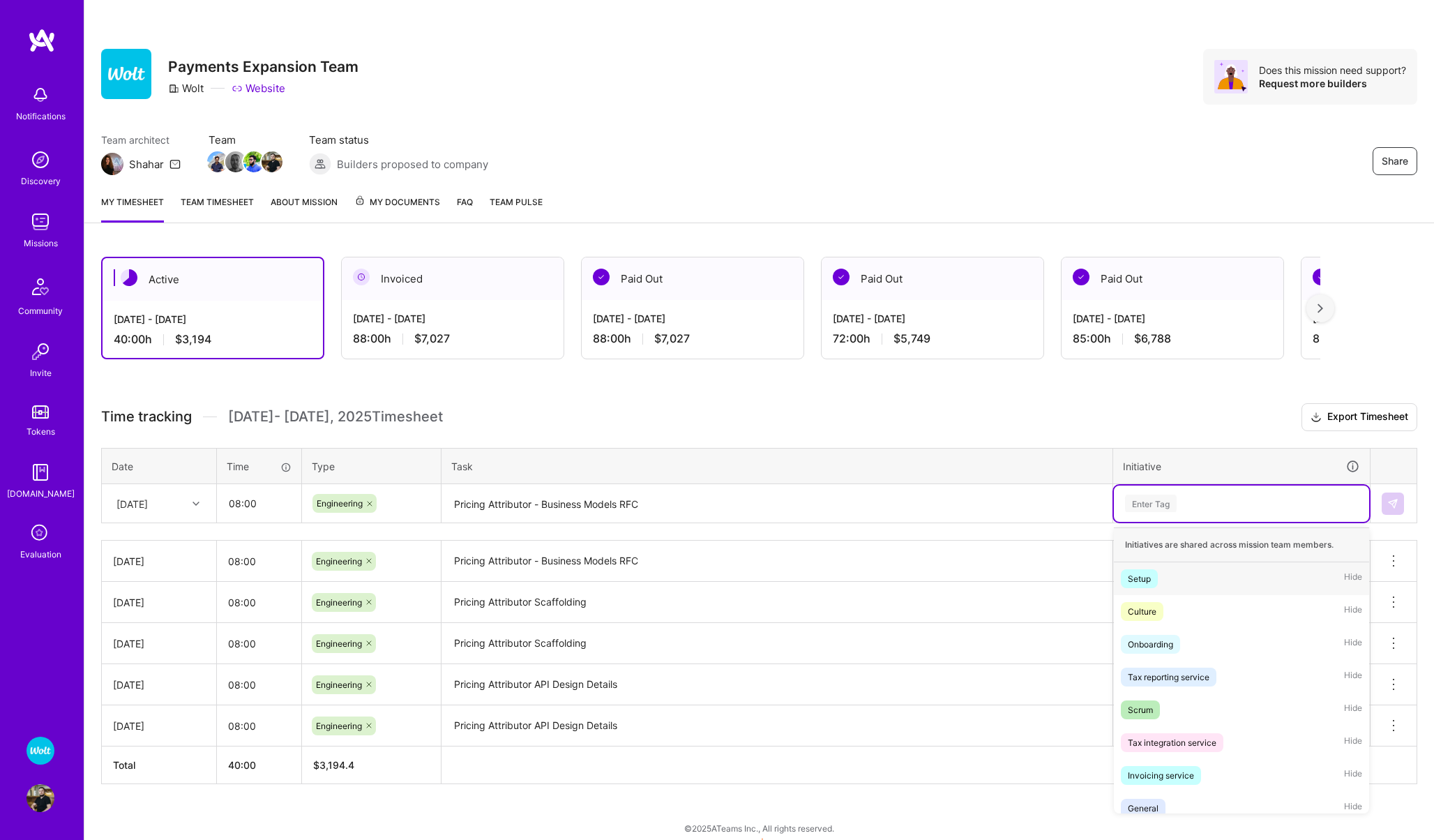
click at [1144, 496] on div "Enter Tag" at bounding box center [1151, 503] width 52 height 22
type input "pedre"
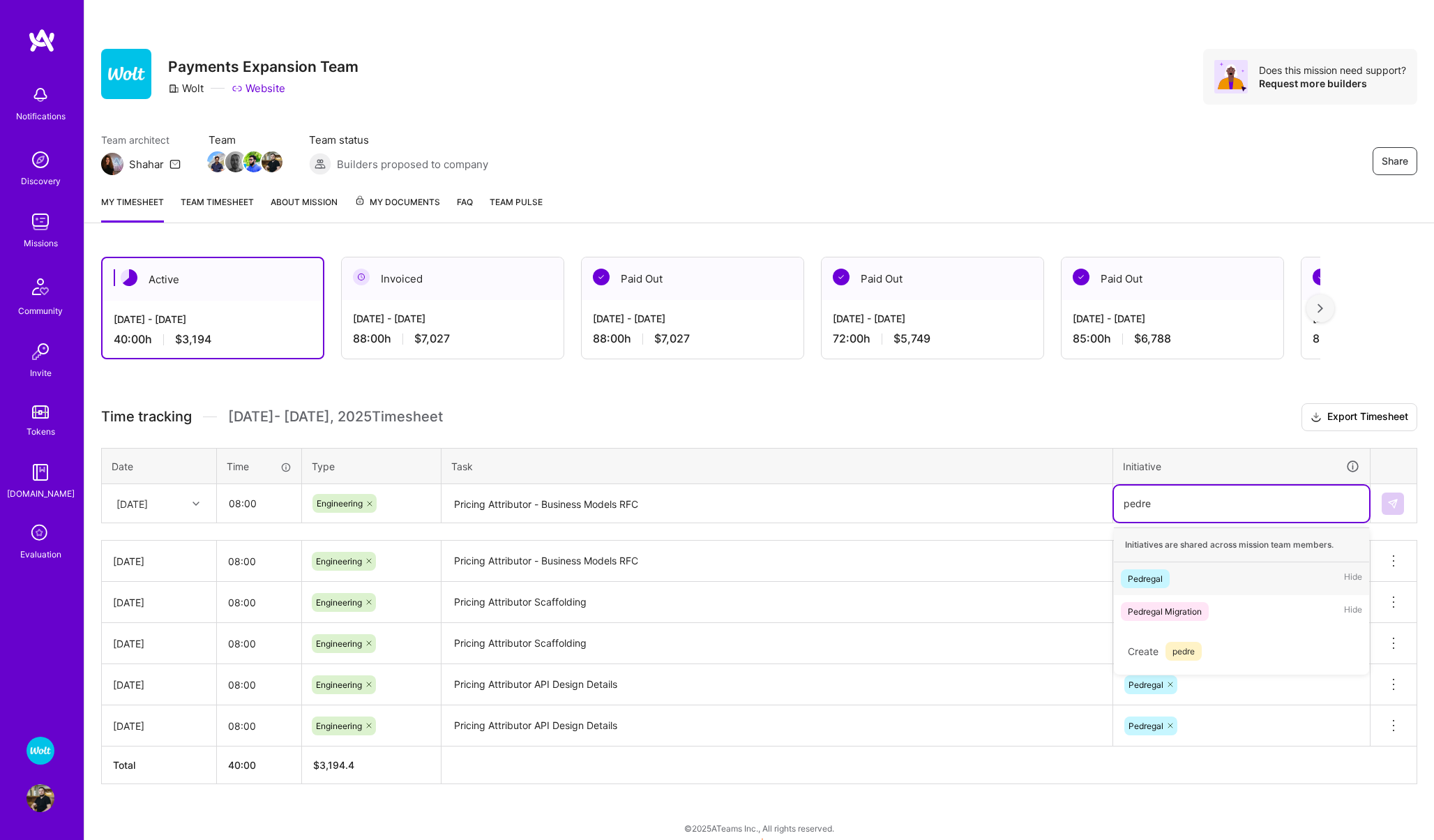
click at [1136, 583] on div "Pedregal" at bounding box center [1145, 579] width 35 height 14
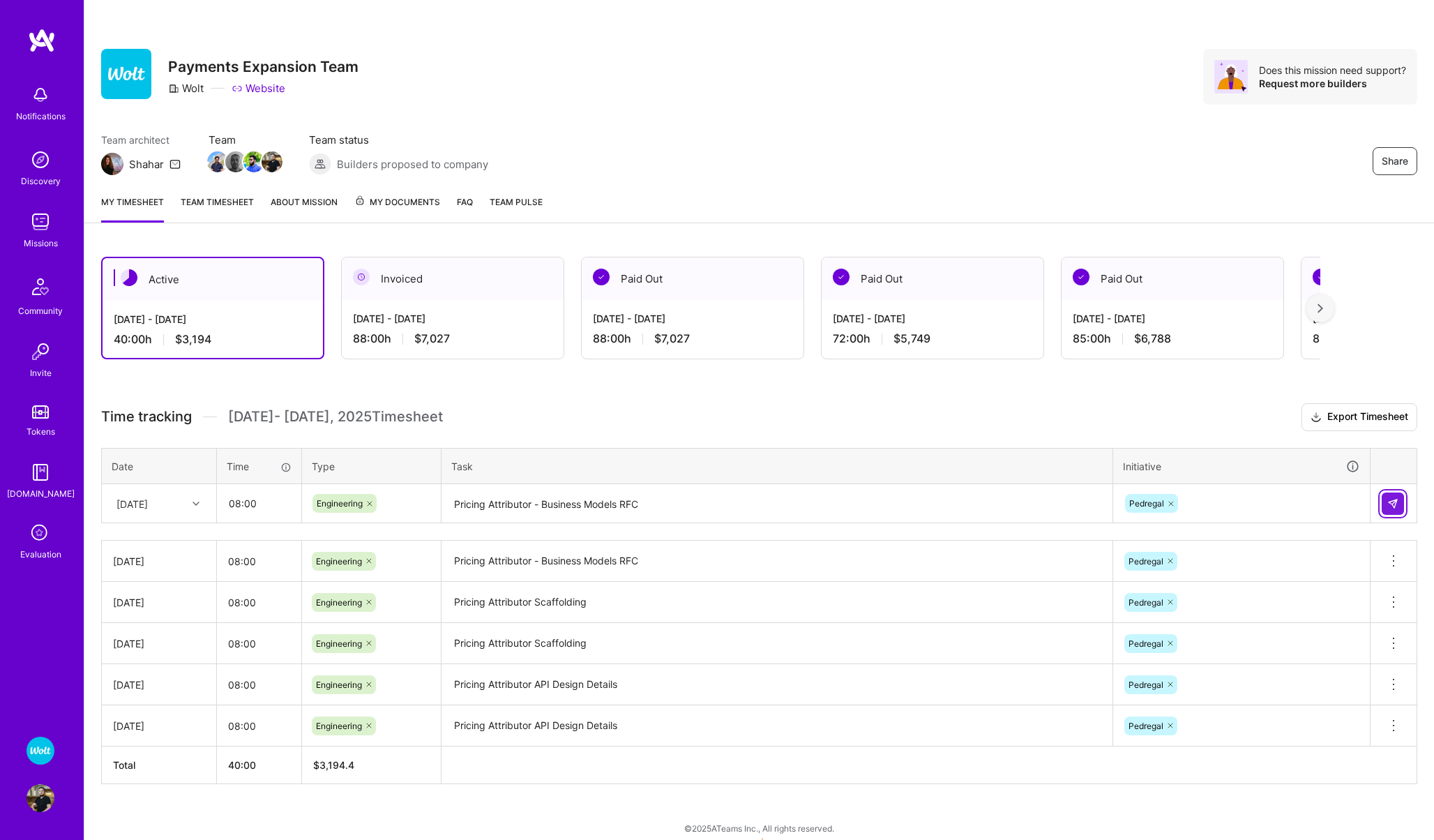
click at [1385, 501] on button at bounding box center [1393, 503] width 22 height 22
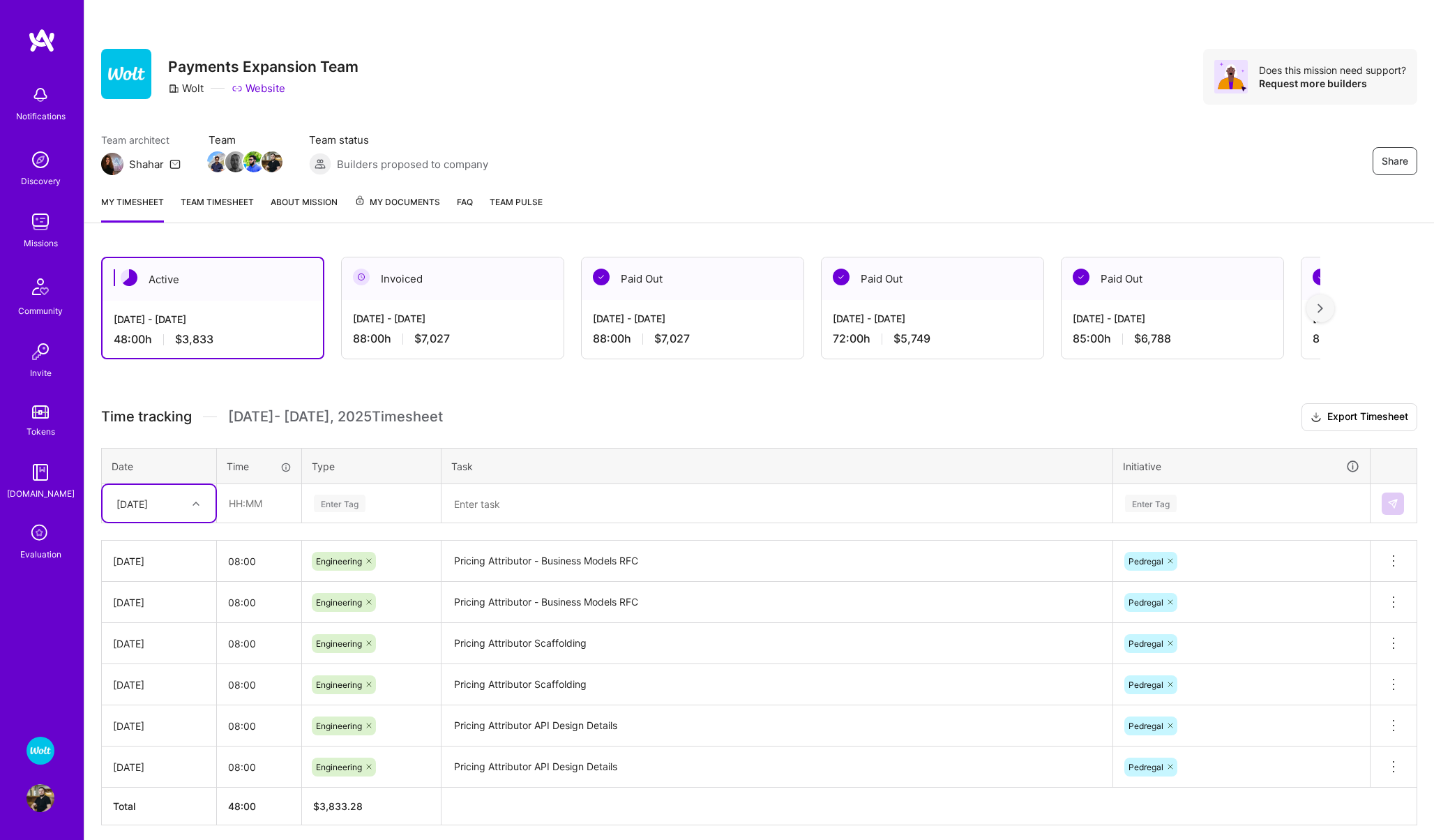
click at [152, 514] on div "[DATE]" at bounding box center [148, 503] width 77 height 23
click at [154, 717] on div "[DATE]" at bounding box center [159, 723] width 113 height 26
click at [252, 504] on input "text" at bounding box center [259, 503] width 83 height 37
type input "08:00"
click at [345, 509] on div "Enter Tag" at bounding box center [340, 503] width 52 height 22
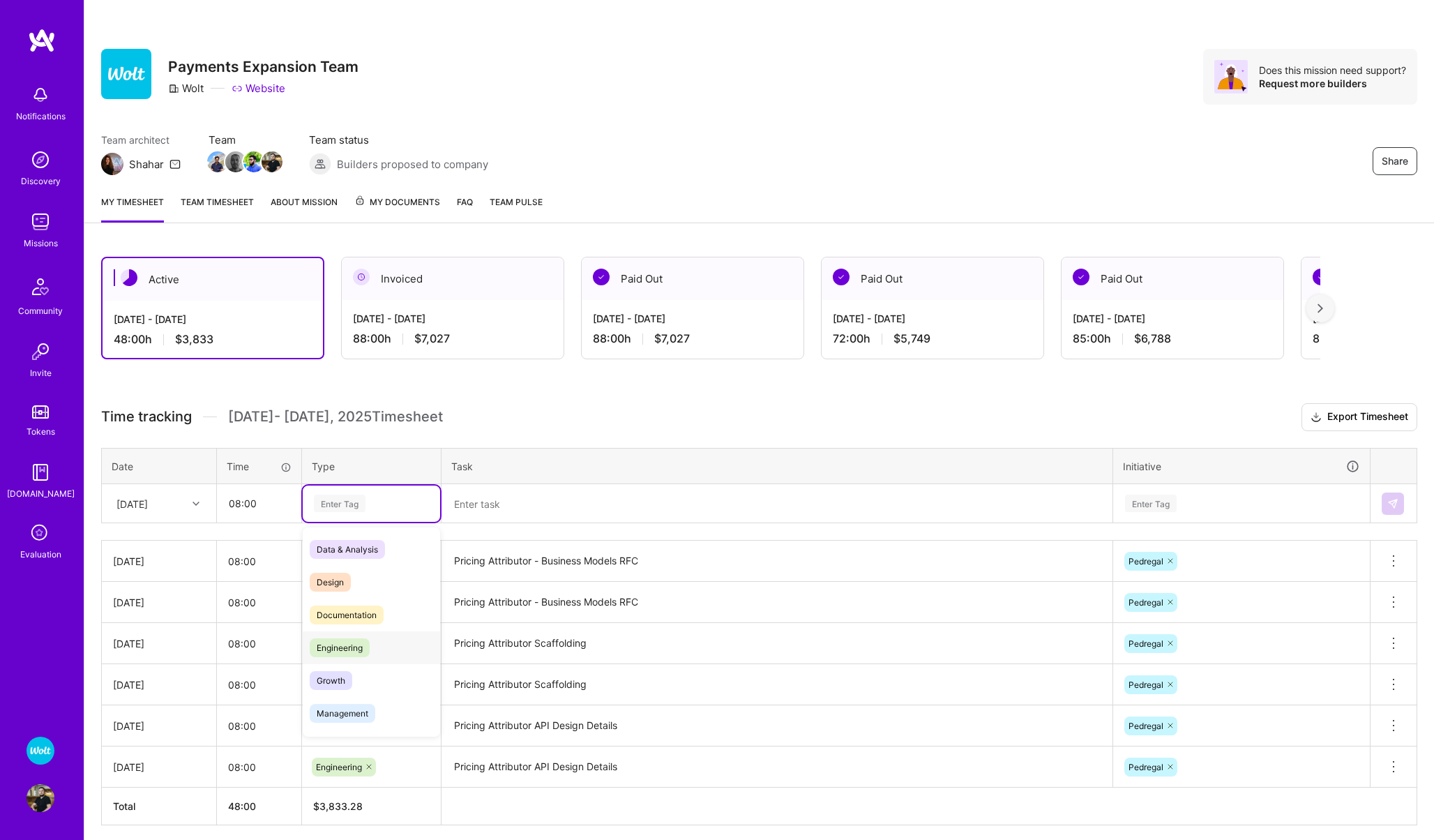
click at [342, 643] on span "Engineering" at bounding box center [339, 647] width 60 height 19
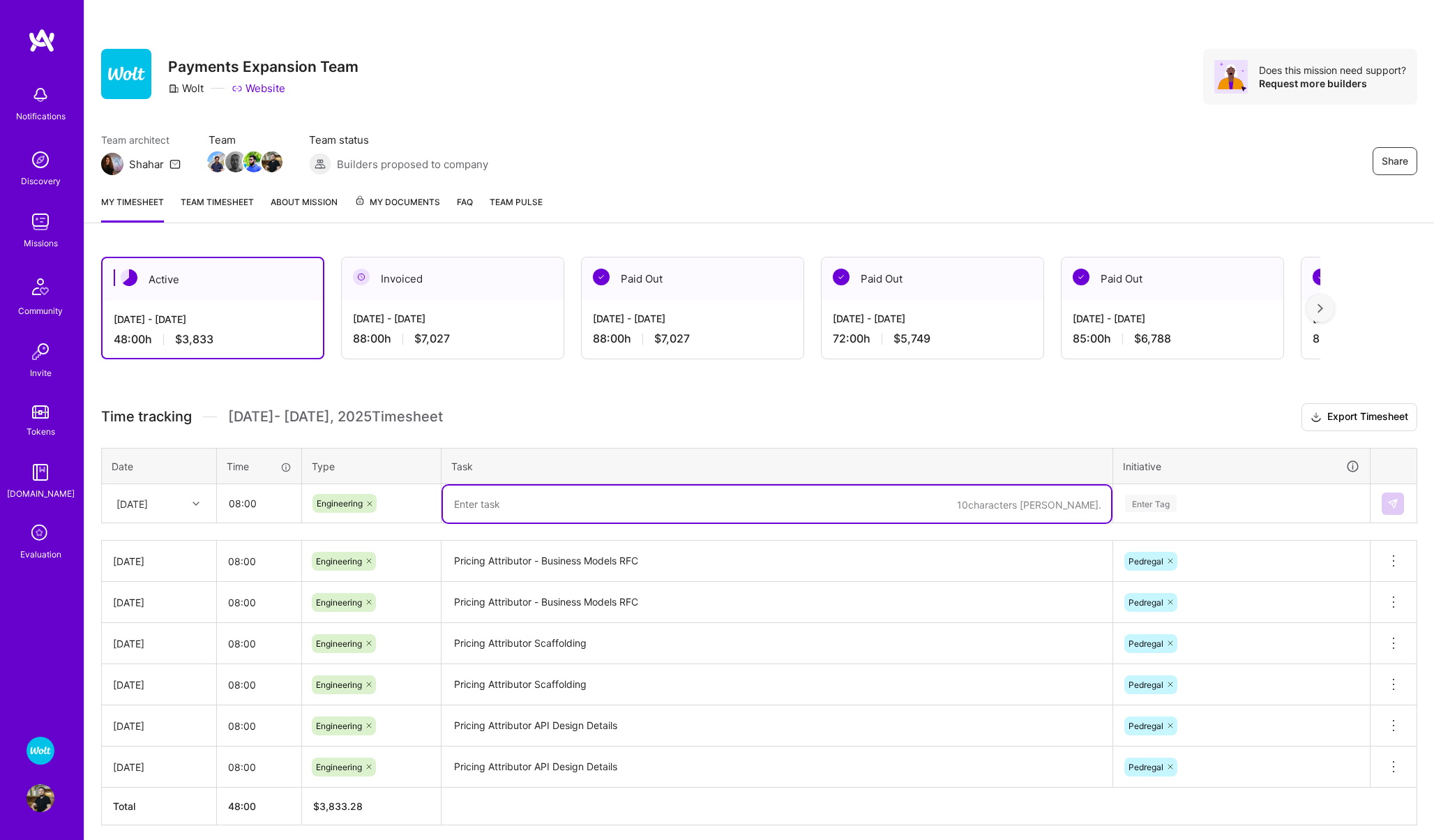
click at [502, 513] on textarea at bounding box center [777, 503] width 669 height 37
click at [506, 503] on textarea "Pricing Attributor Scaffolding - Review Comments" at bounding box center [777, 503] width 669 height 37
type textarea "Pricing Attributor Scaffolding - Review Comments"
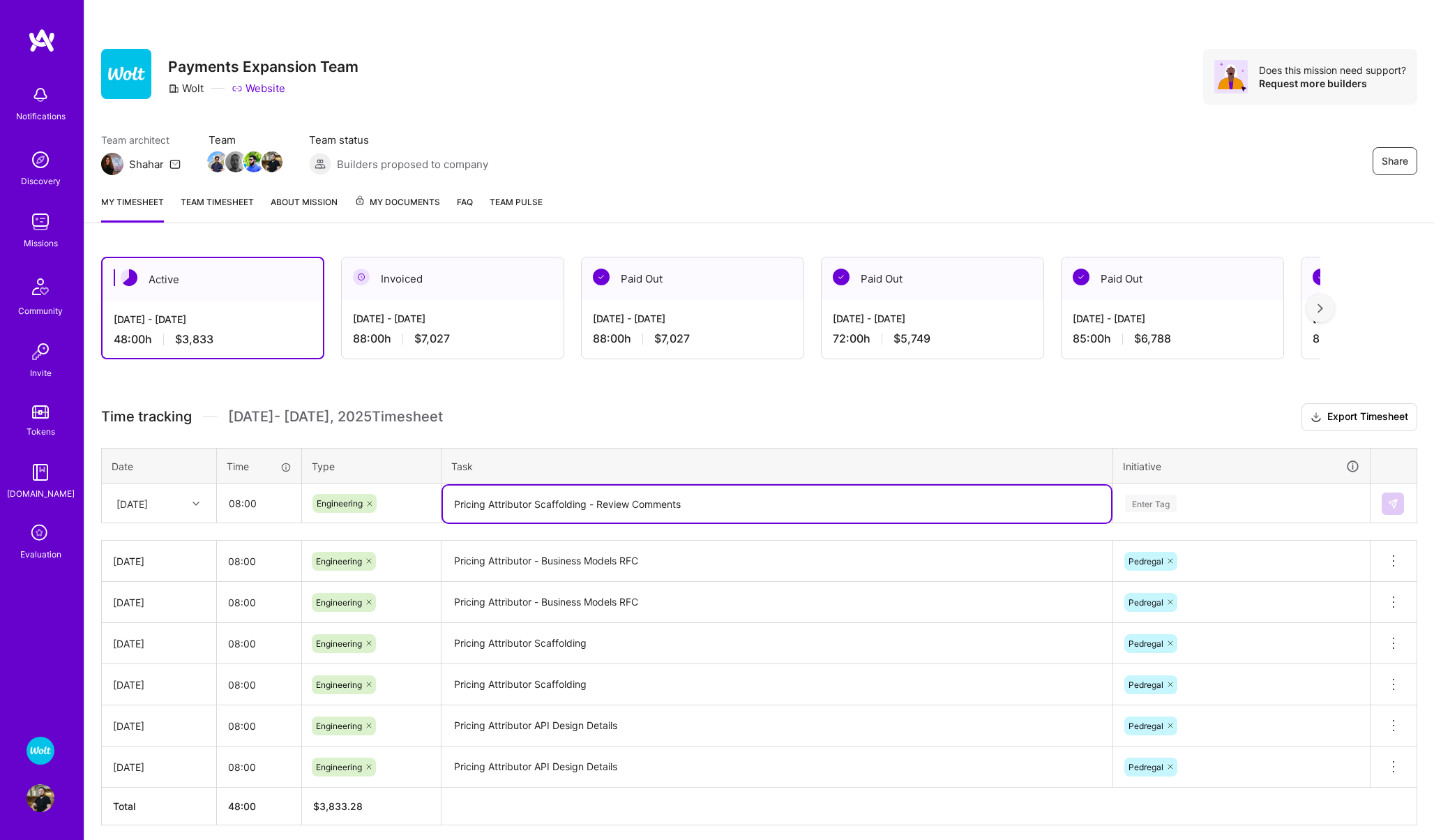
click at [1154, 509] on div "Enter Tag" at bounding box center [1151, 503] width 52 height 22
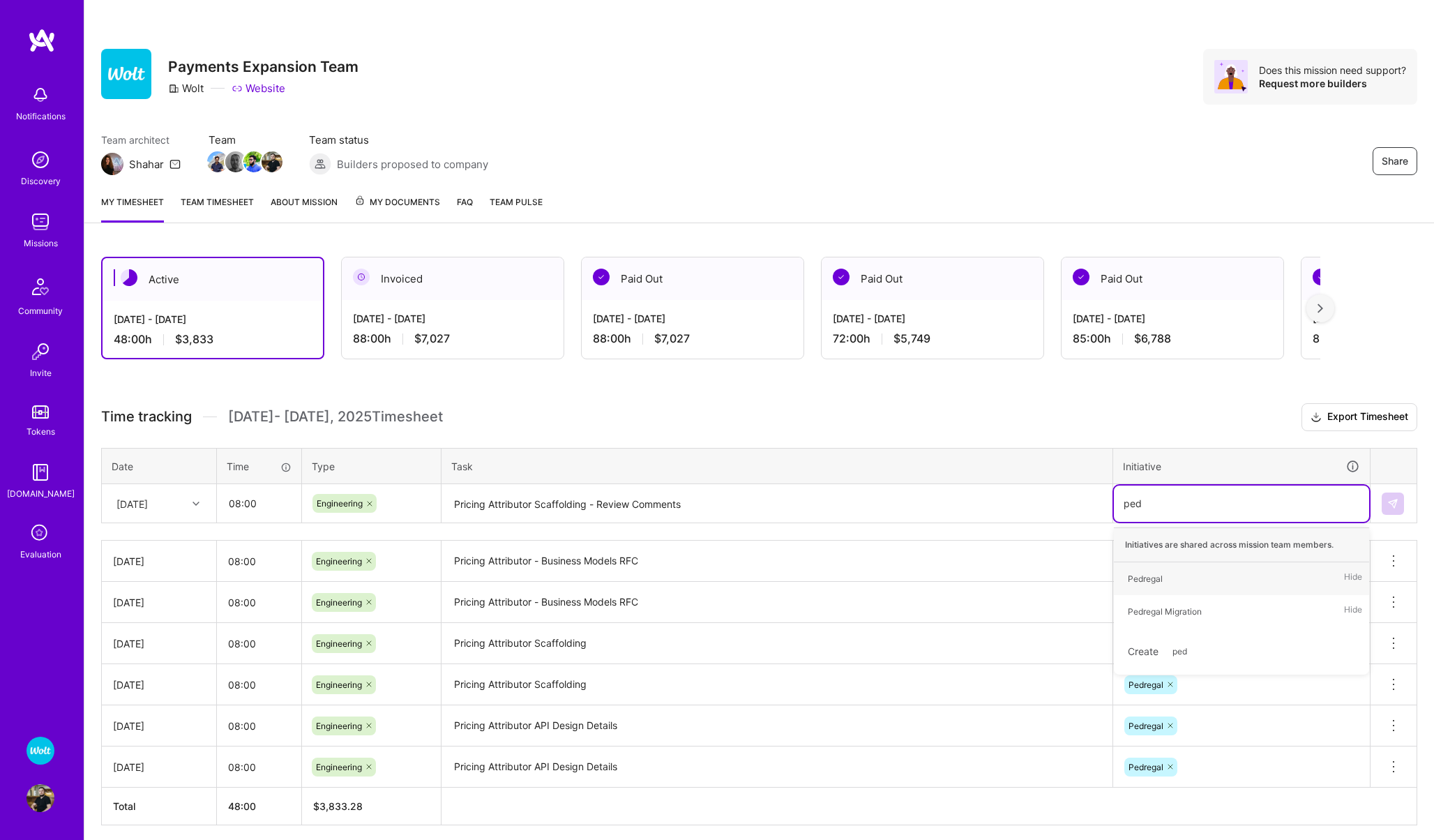
type input "pedre"
click at [1142, 588] on div "Pedregal Hide" at bounding box center [1241, 579] width 256 height 33
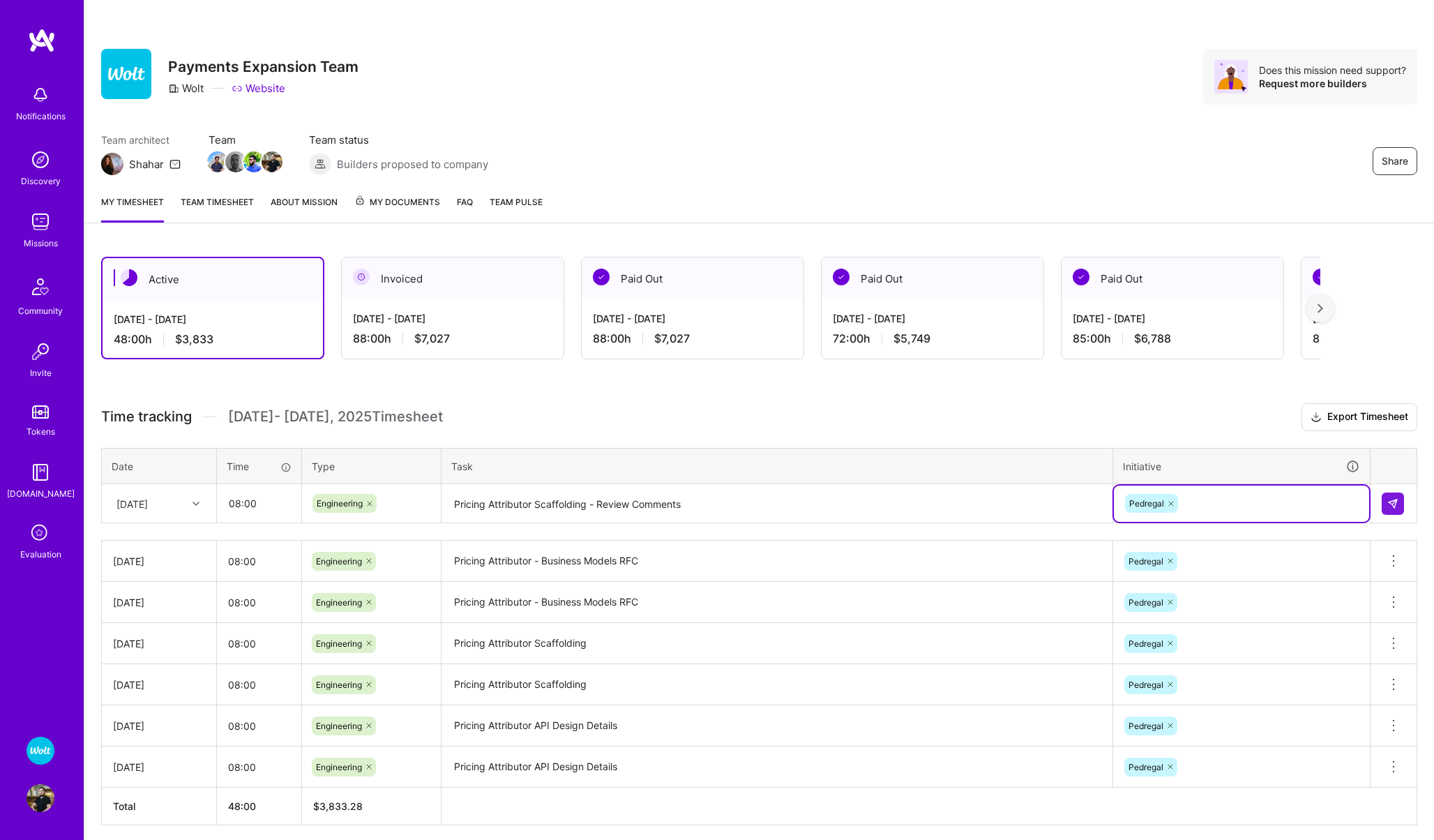
click at [1405, 506] on div at bounding box center [1394, 503] width 23 height 22
click at [1389, 494] on button at bounding box center [1393, 503] width 22 height 22
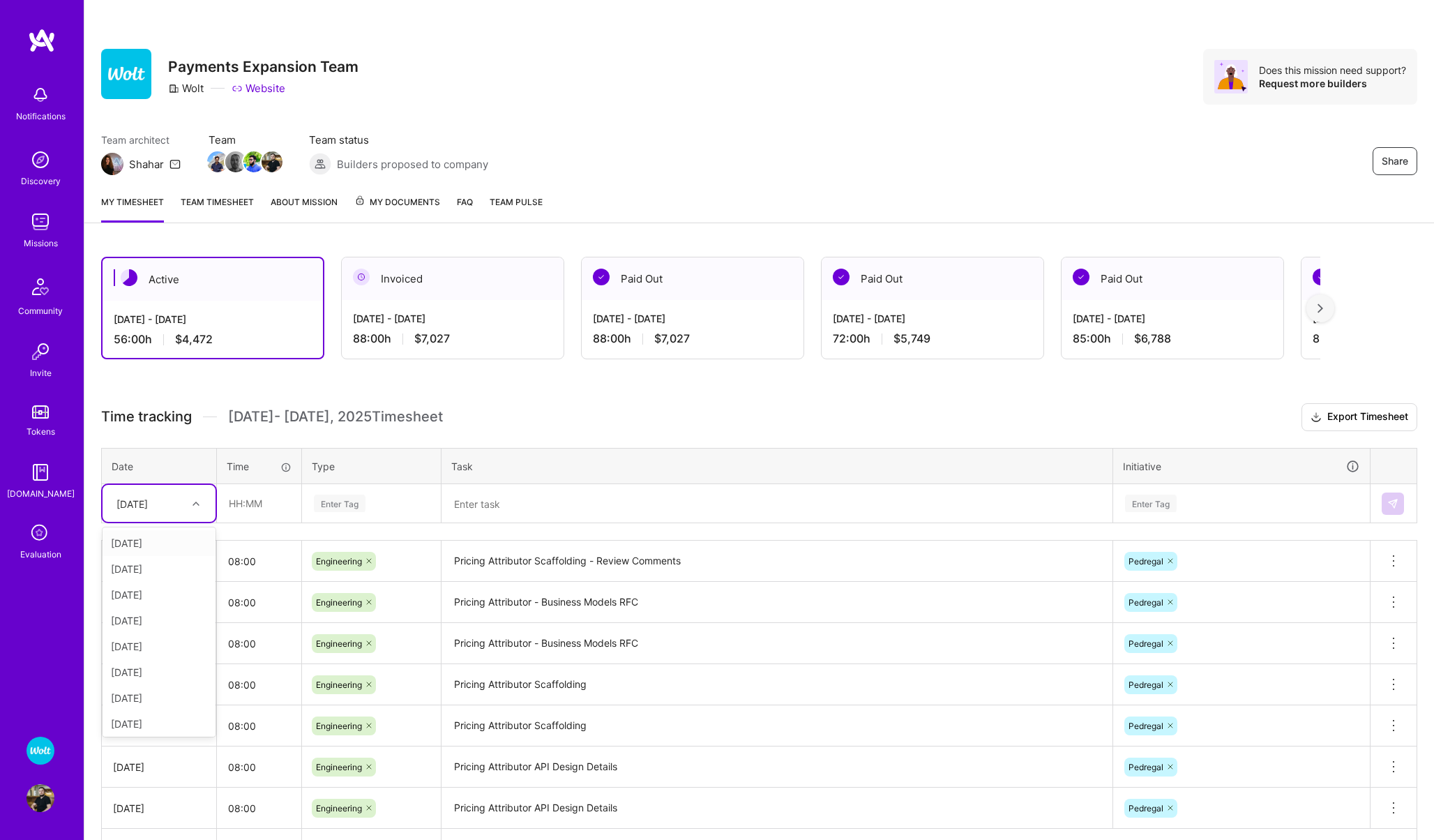
click at [148, 506] on div "[DATE]" at bounding box center [132, 503] width 31 height 14
click at [144, 723] on div "[DATE]" at bounding box center [159, 721] width 113 height 26
click at [252, 512] on input "text" at bounding box center [259, 503] width 83 height 37
type input "08:00"
click at [351, 500] on div "Enter Tag" at bounding box center [340, 503] width 52 height 22
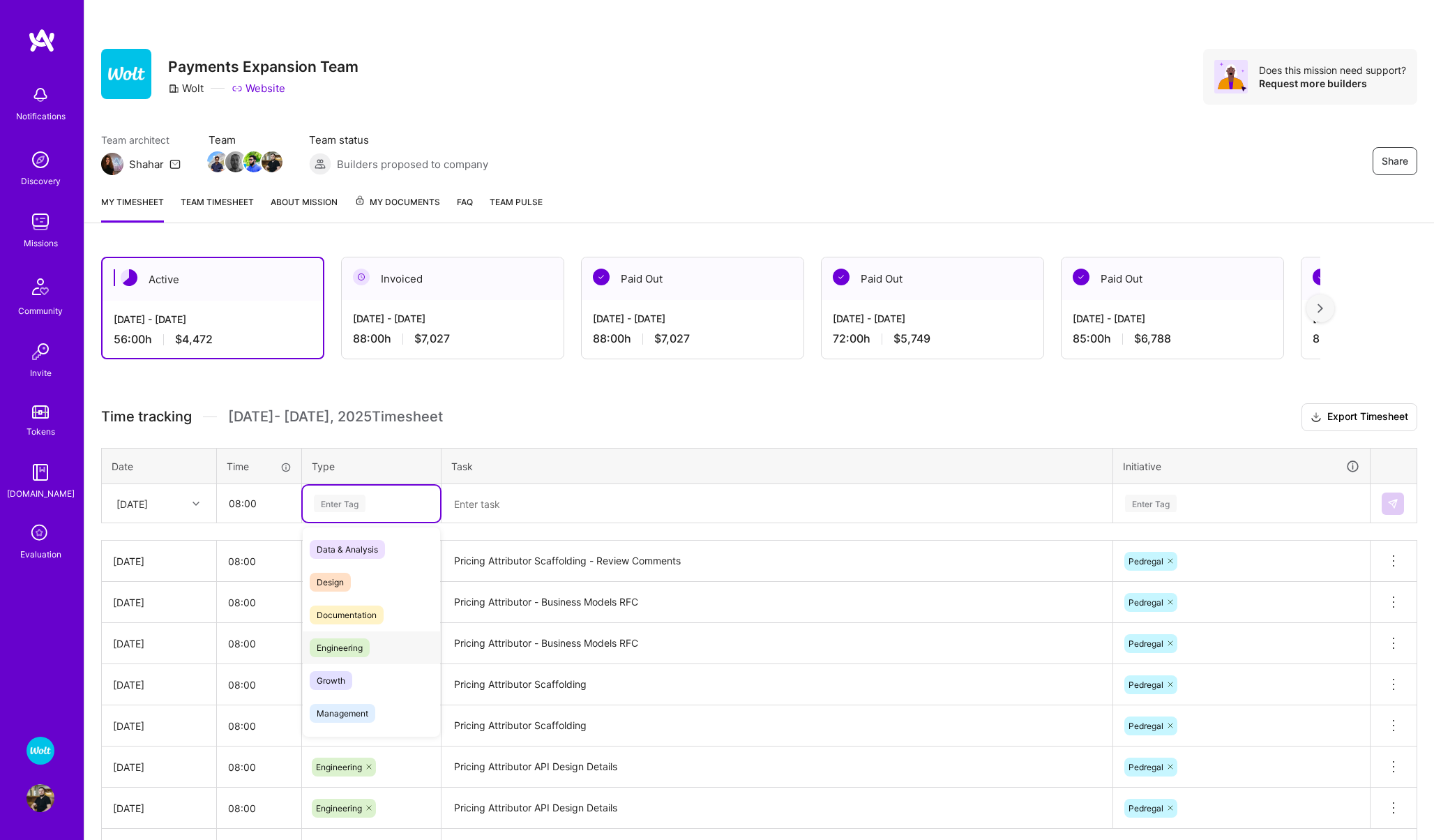
click at [351, 643] on span "Engineering" at bounding box center [339, 647] width 60 height 19
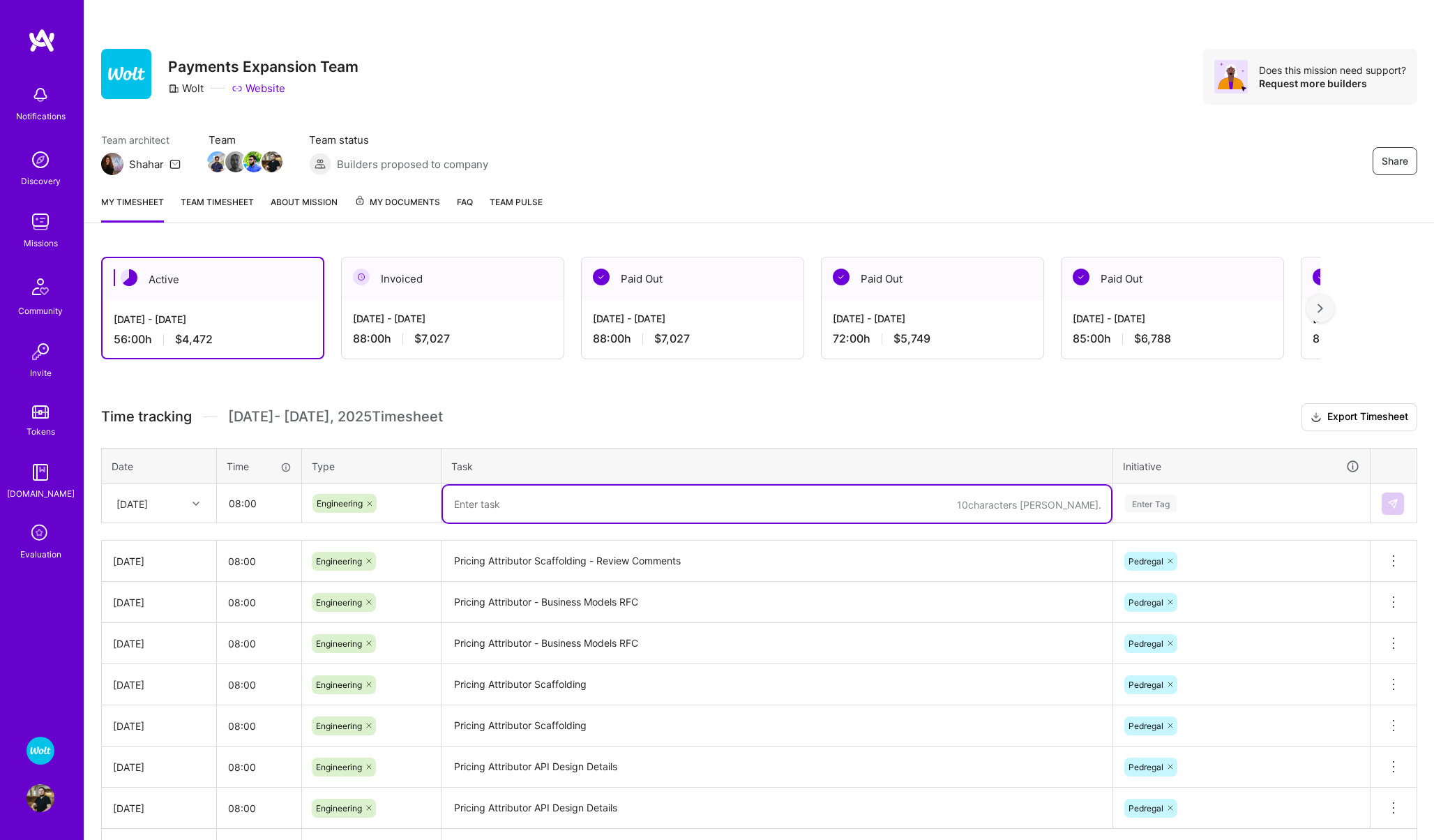
click at [490, 506] on textarea at bounding box center [777, 503] width 669 height 37
paste textarea "Pricing Attributor Scaffolding - Review Comments"
type textarea "Pricing Attributor Scaffolding - Review Comments"
click at [1155, 504] on div "Enter Tag" at bounding box center [1151, 503] width 52 height 22
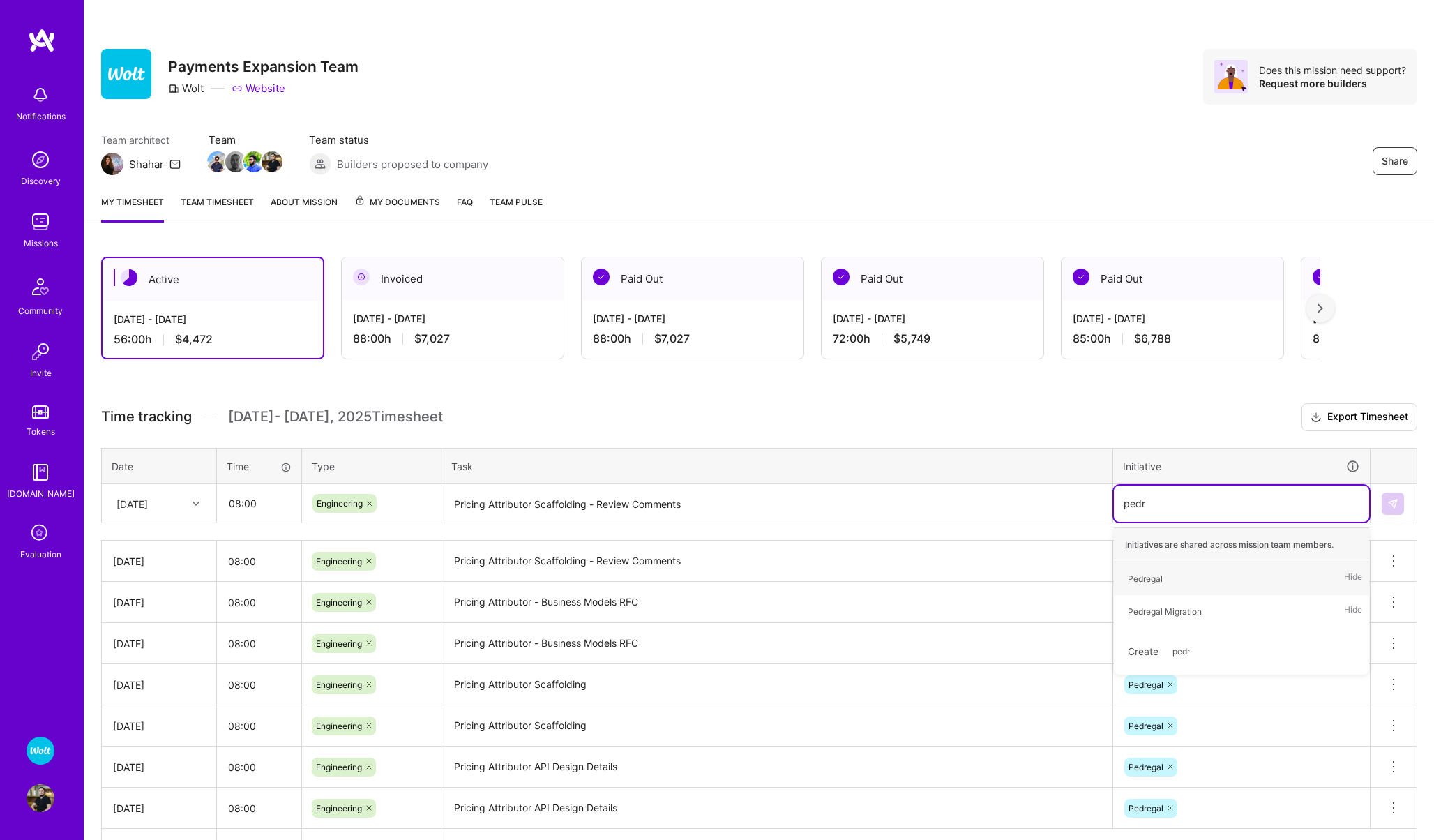
type input "pedre"
click at [1130, 579] on div "Pedregal" at bounding box center [1145, 579] width 35 height 14
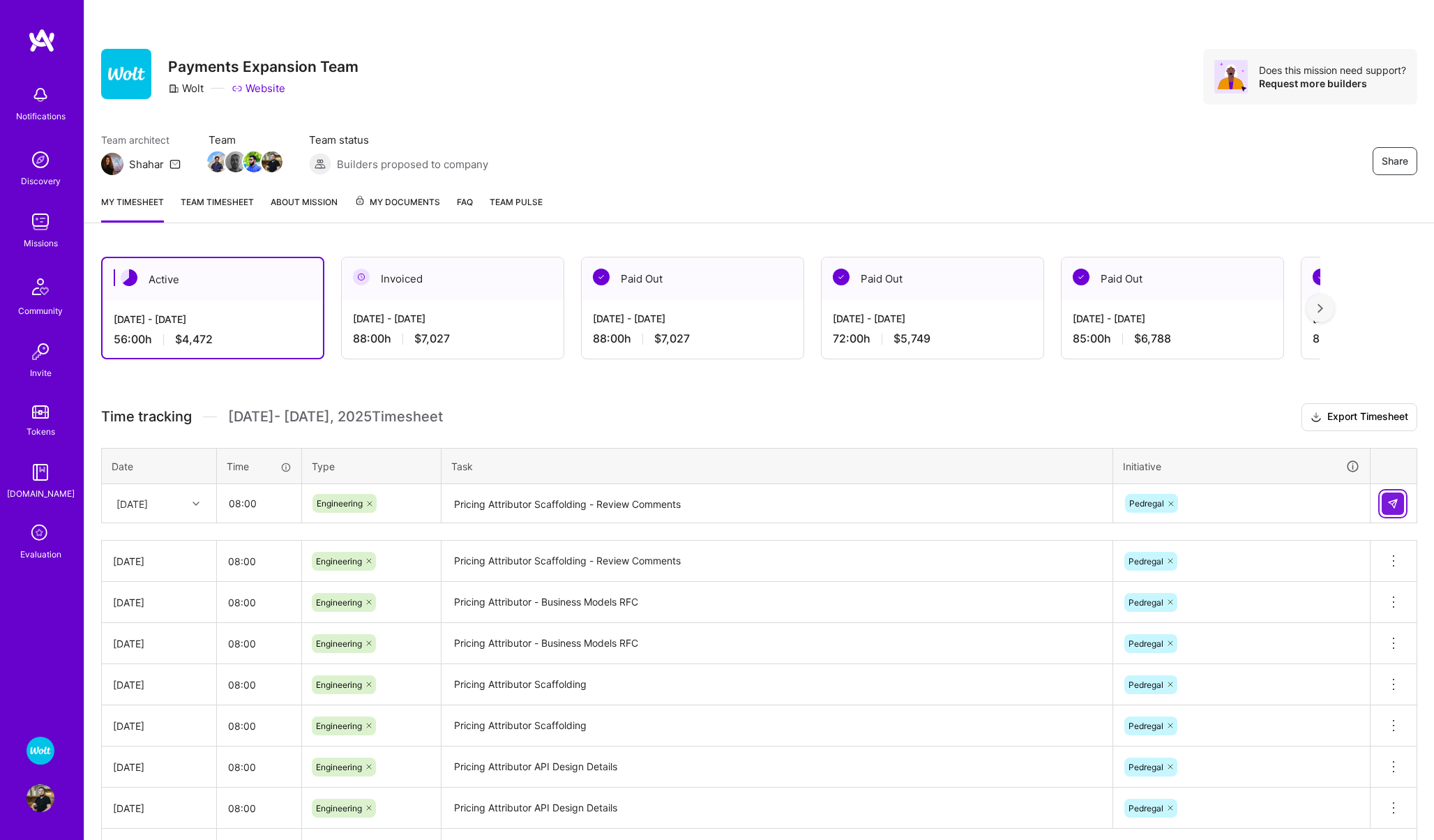
click at [1399, 500] on button at bounding box center [1393, 503] width 22 height 22
